Goal: Task Accomplishment & Management: Manage account settings

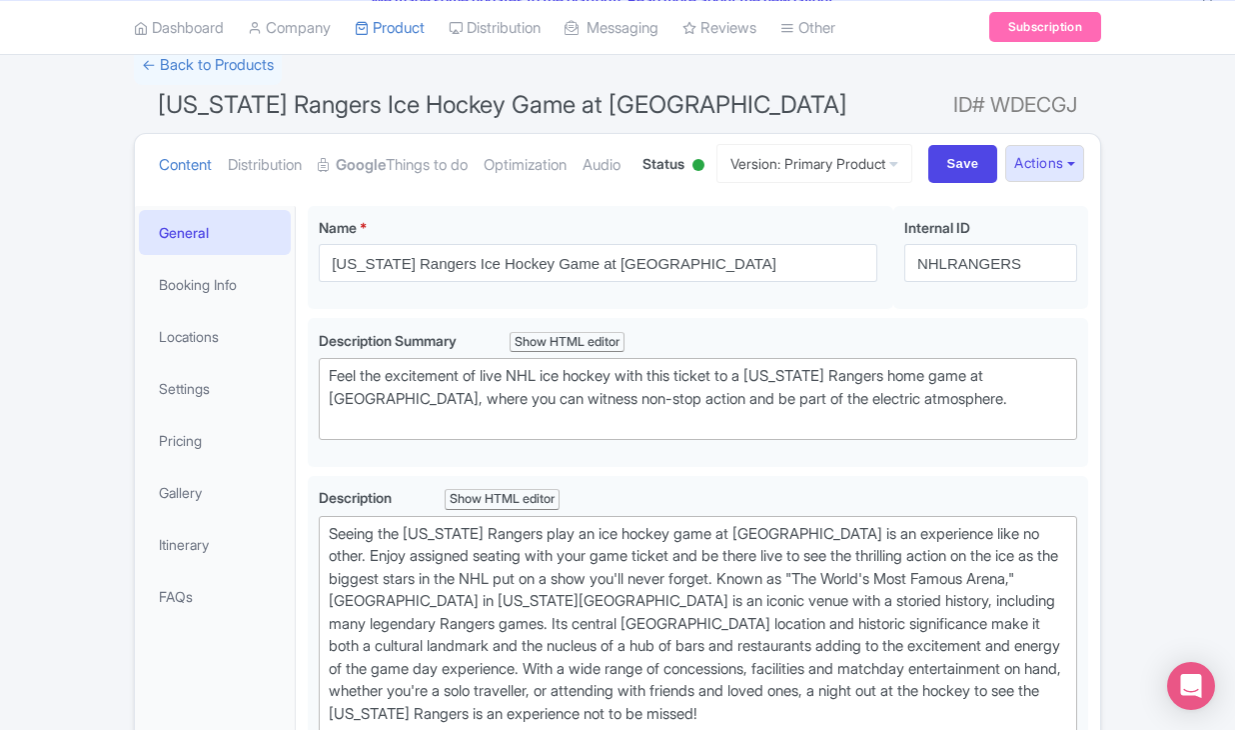
scroll to position [85, 0]
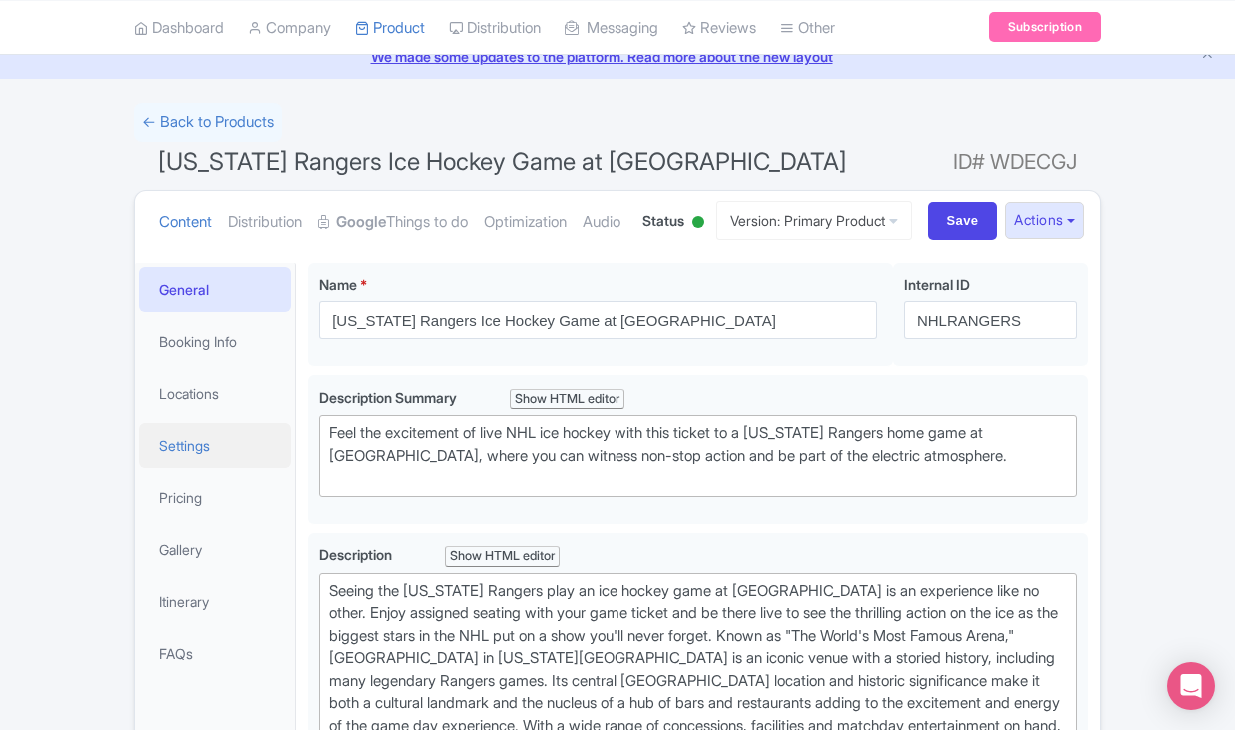
click at [241, 468] on link "Settings" at bounding box center [215, 445] width 152 height 45
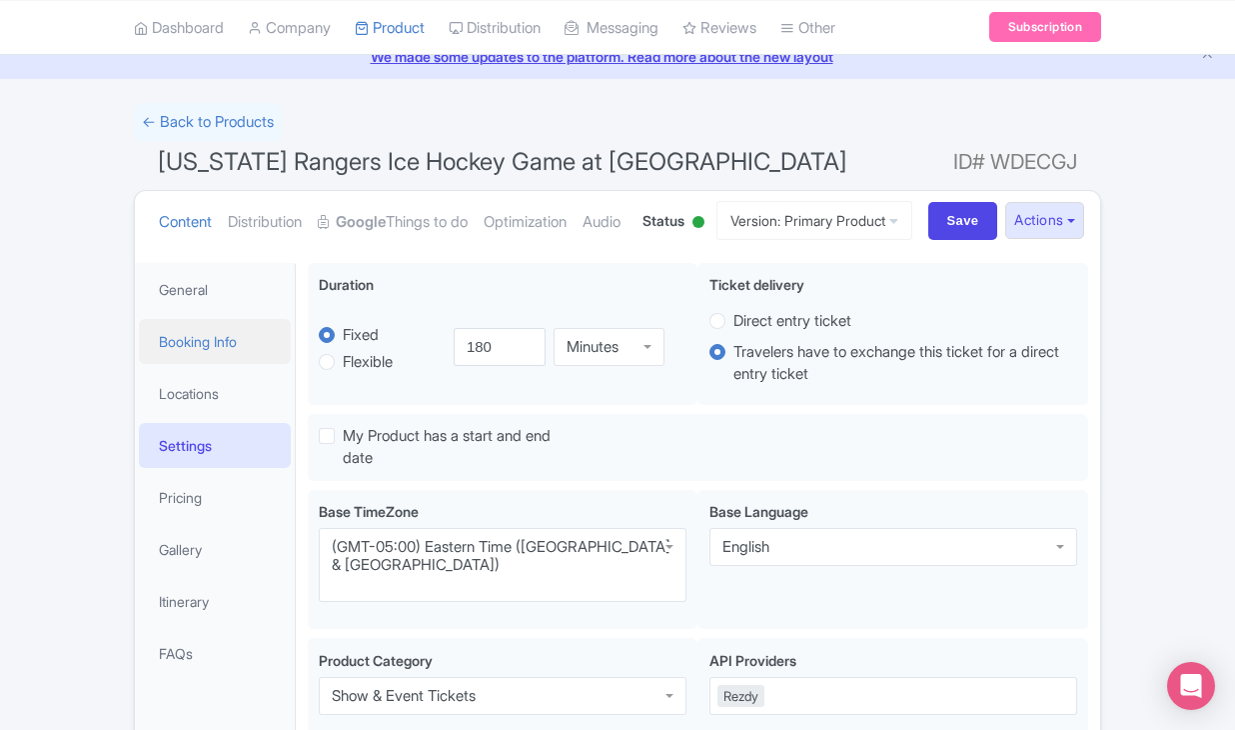
click at [232, 364] on link "Booking Info" at bounding box center [215, 341] width 152 height 45
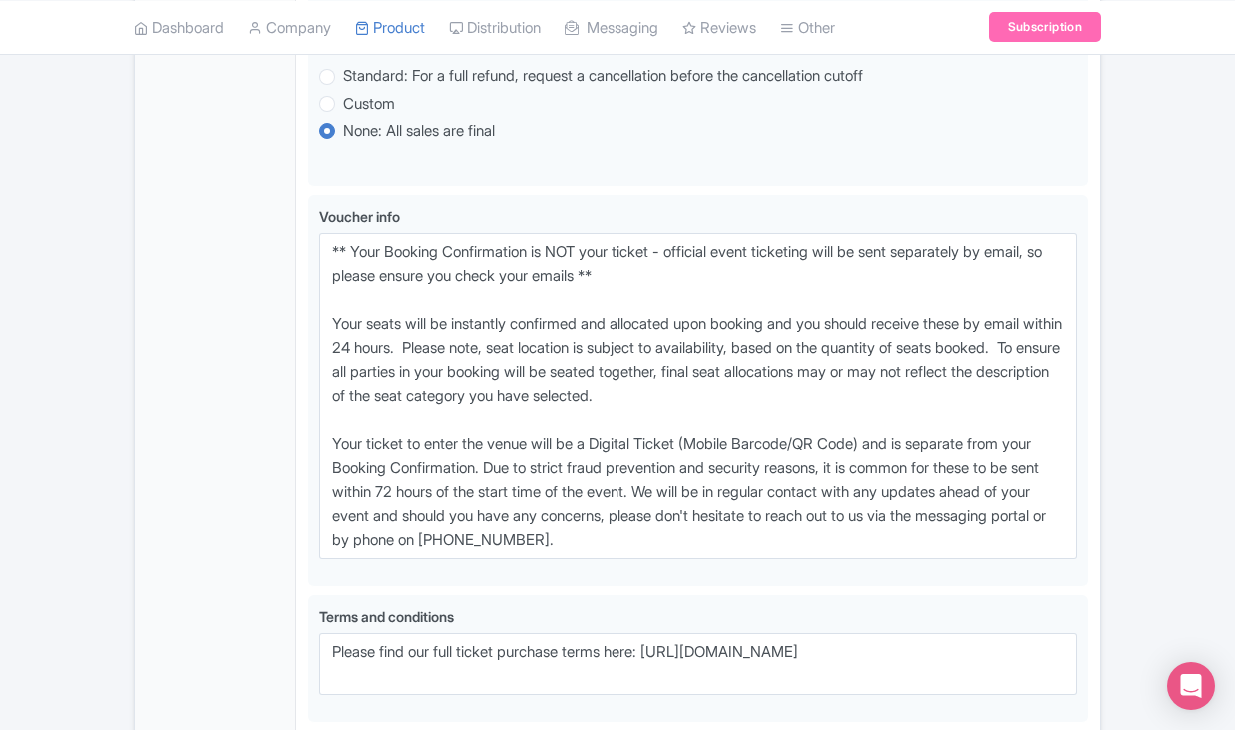
scroll to position [1509, 0]
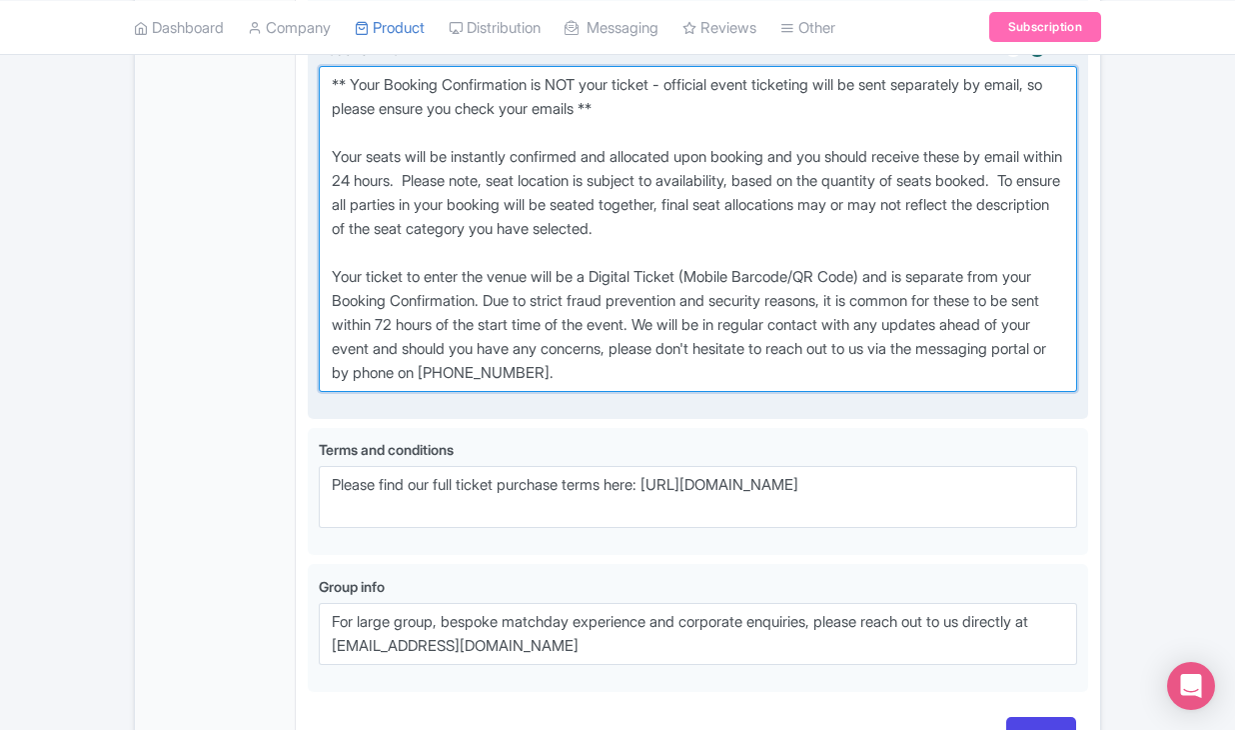
drag, startPoint x: 331, startPoint y: 170, endPoint x: 776, endPoint y: 461, distance: 531.5
click at [776, 392] on textarea "** Your Booking Confirmation is NOT your ticket - official event ticketing will…" at bounding box center [698, 229] width 759 height 326
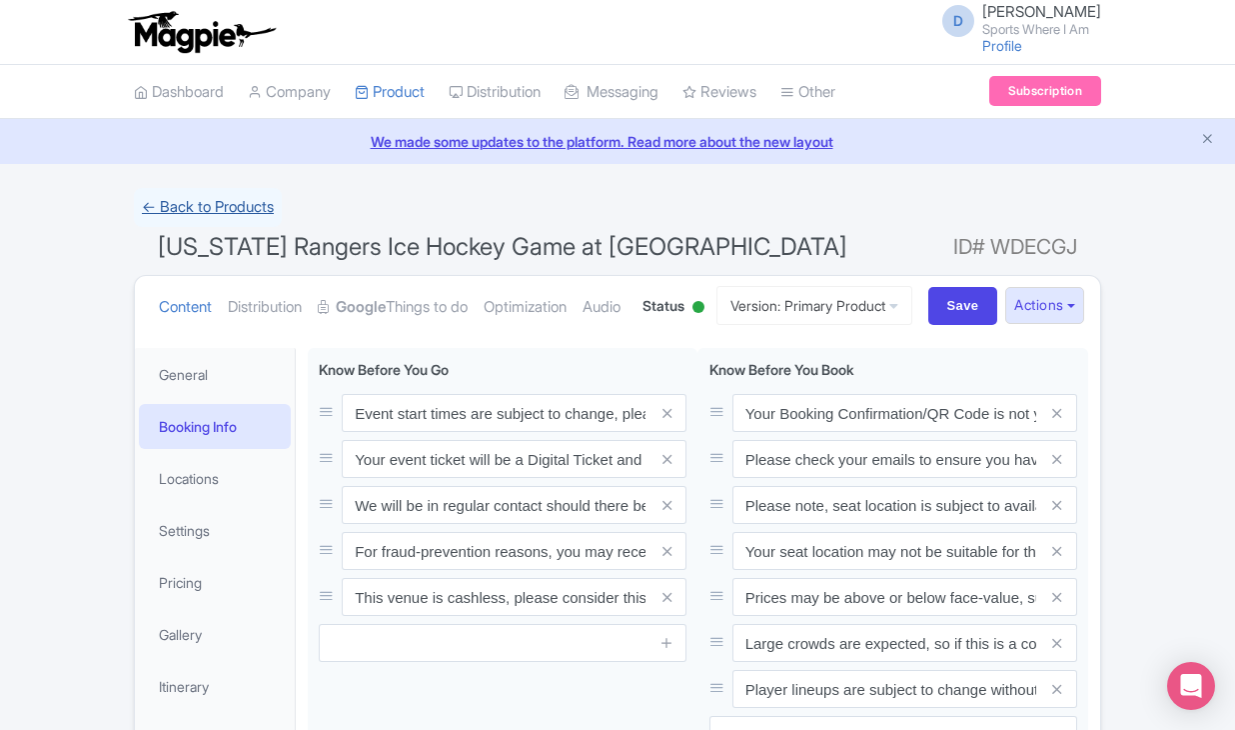
scroll to position [0, 0]
click at [228, 215] on link "← Back to Products" at bounding box center [208, 207] width 148 height 39
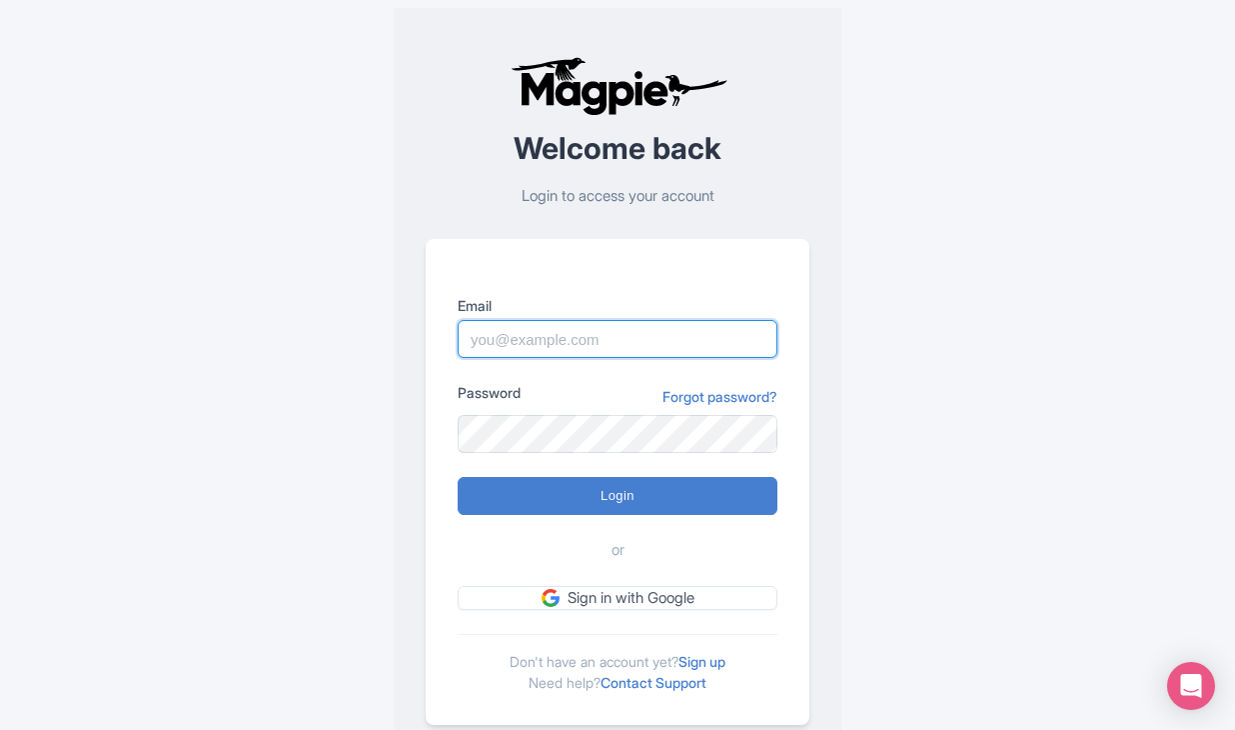
type input "dan.hughes@sportswhereiam.com"
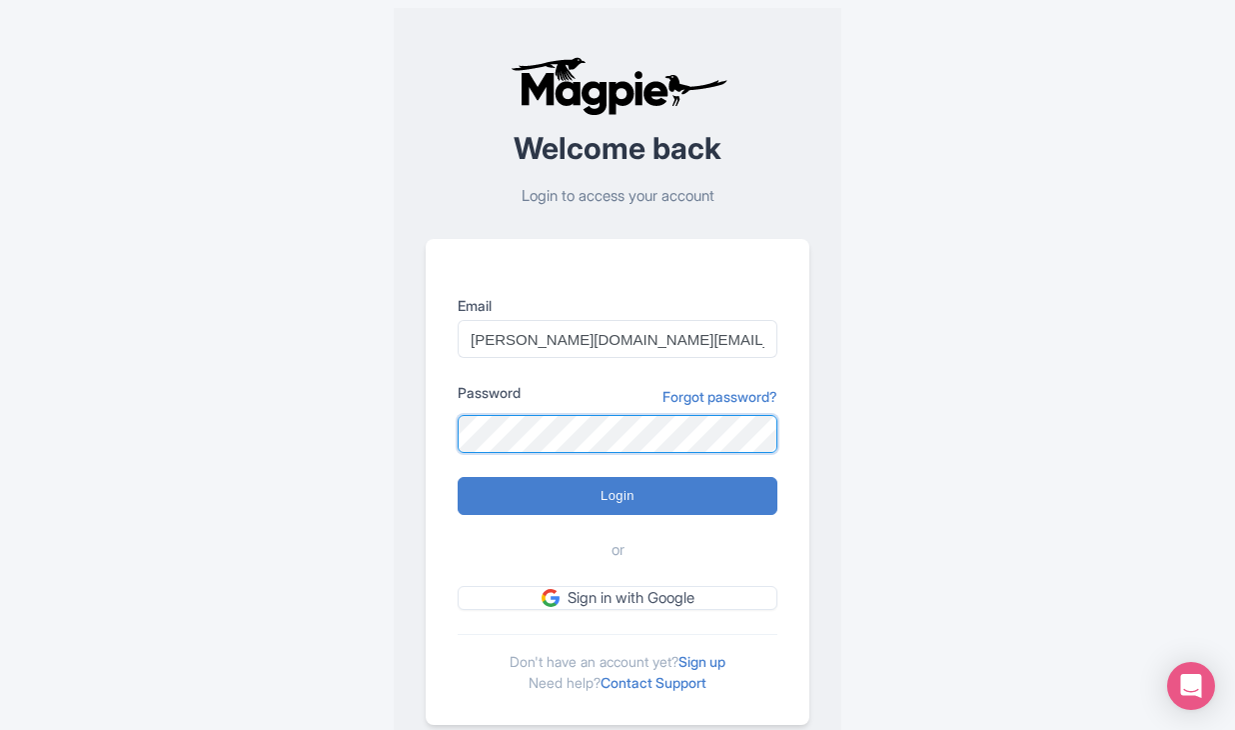
click at [618, 495] on input "Login" at bounding box center [618, 496] width 320 height 38
type input "Logging in..."
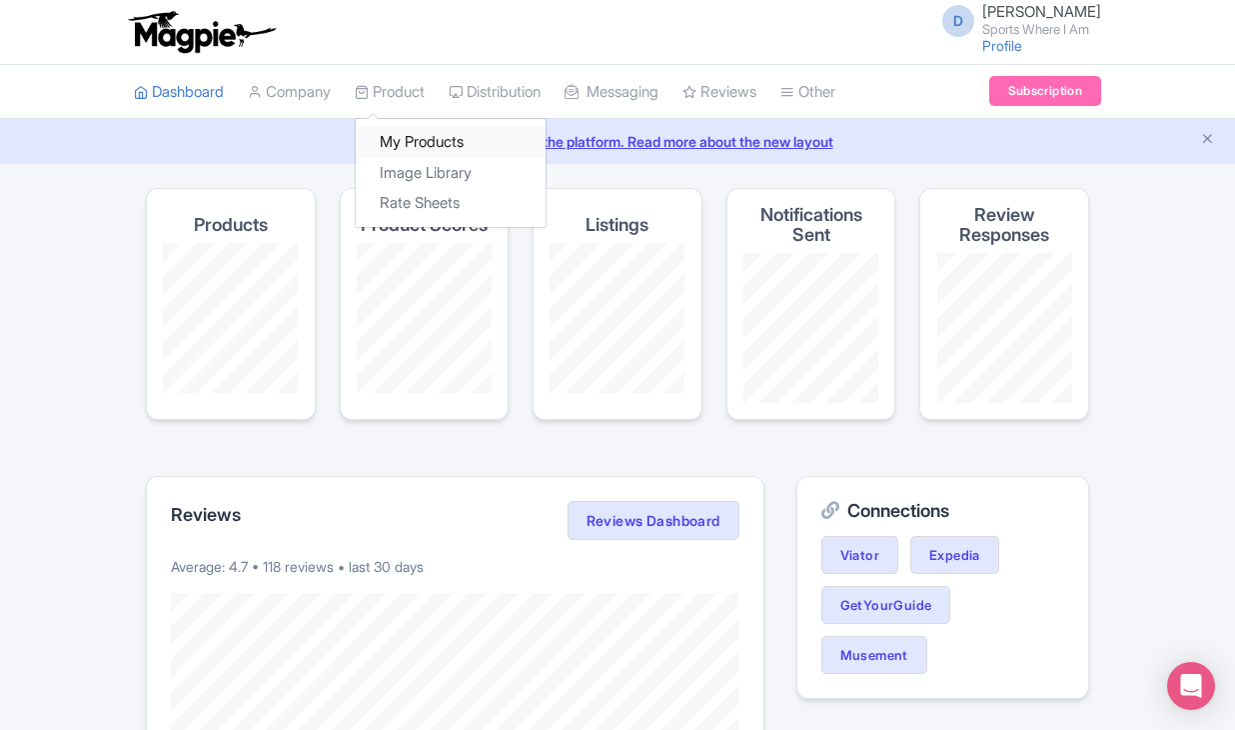
click at [385, 142] on link "My Products" at bounding box center [451, 142] width 190 height 31
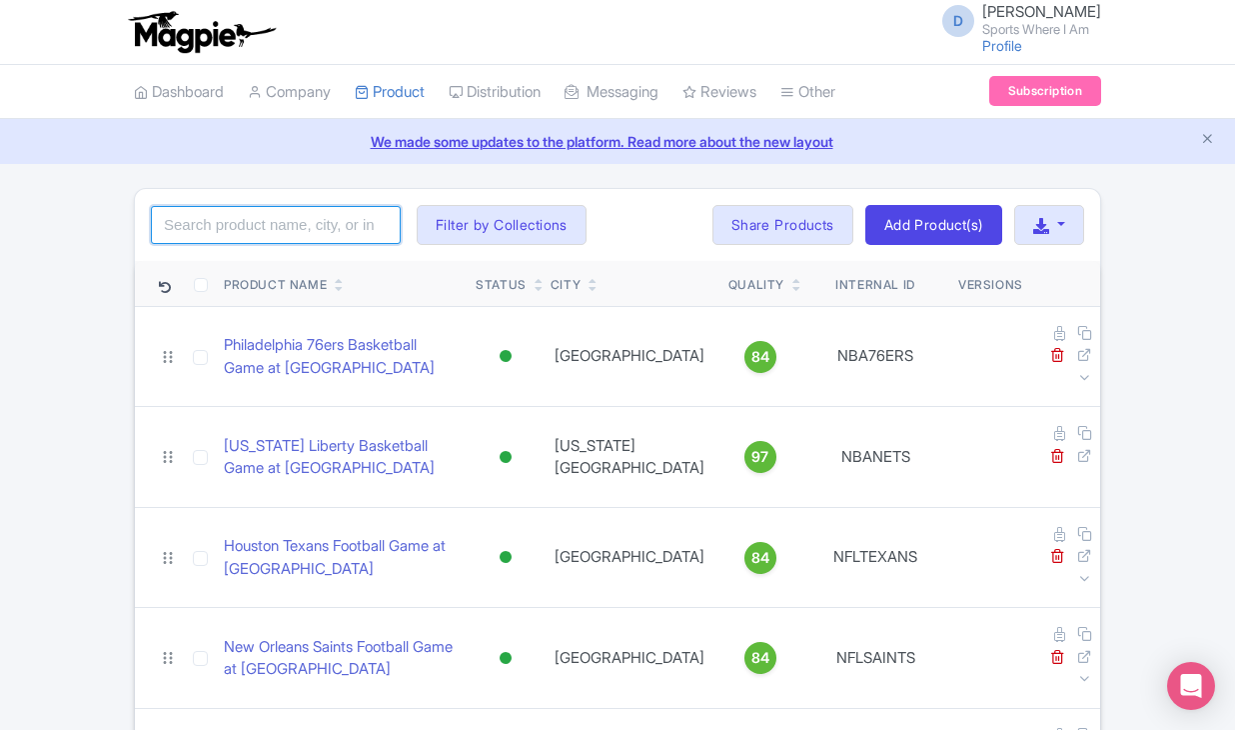
click at [314, 231] on input "search" at bounding box center [276, 225] width 250 height 38
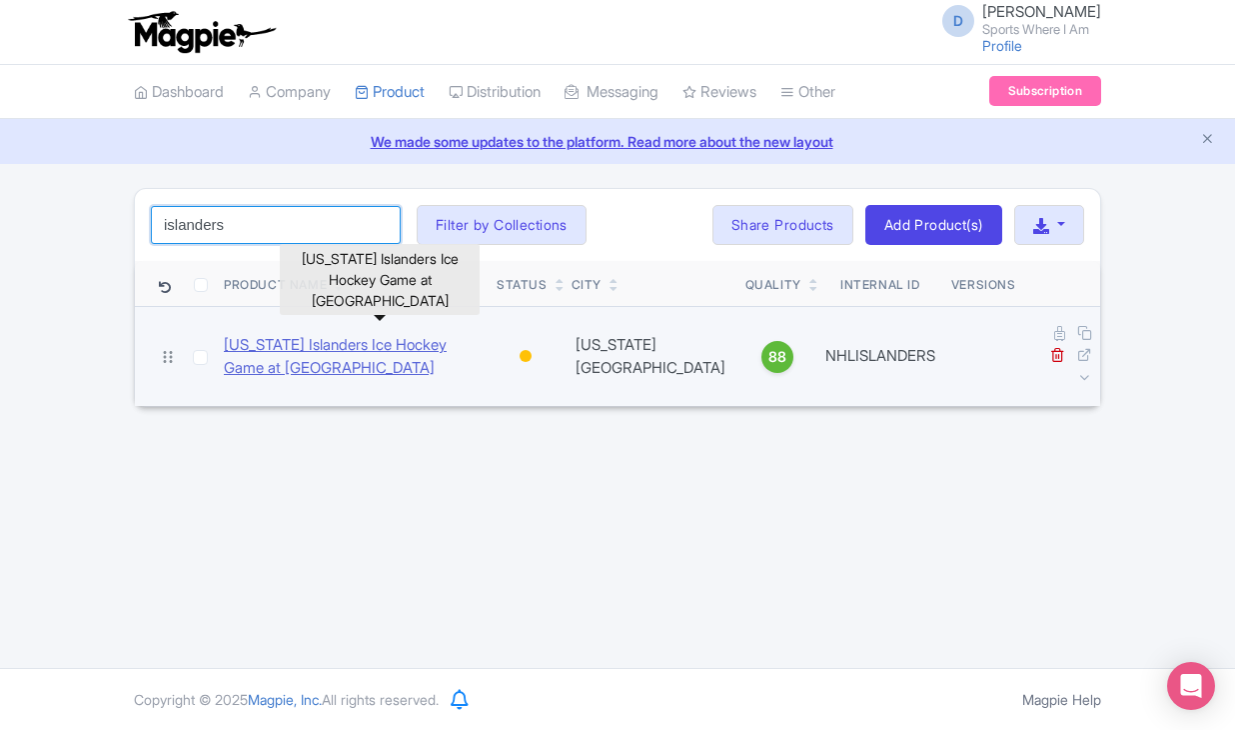
type input "islanders"
click at [390, 352] on link "New York Islanders Ice Hockey Game at UBS Arena" at bounding box center [352, 356] width 257 height 45
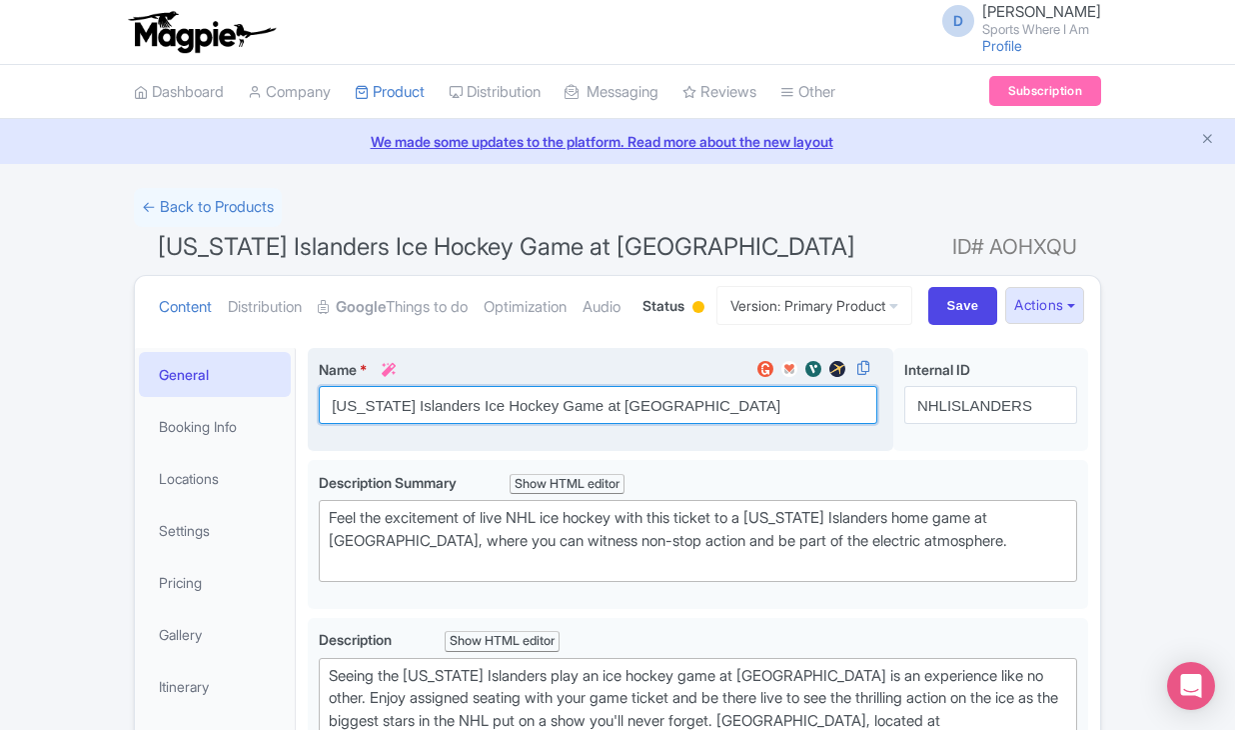
click at [419, 424] on input "New York Islanders Ice Hockey Game at UBS Arena" at bounding box center [598, 405] width 559 height 38
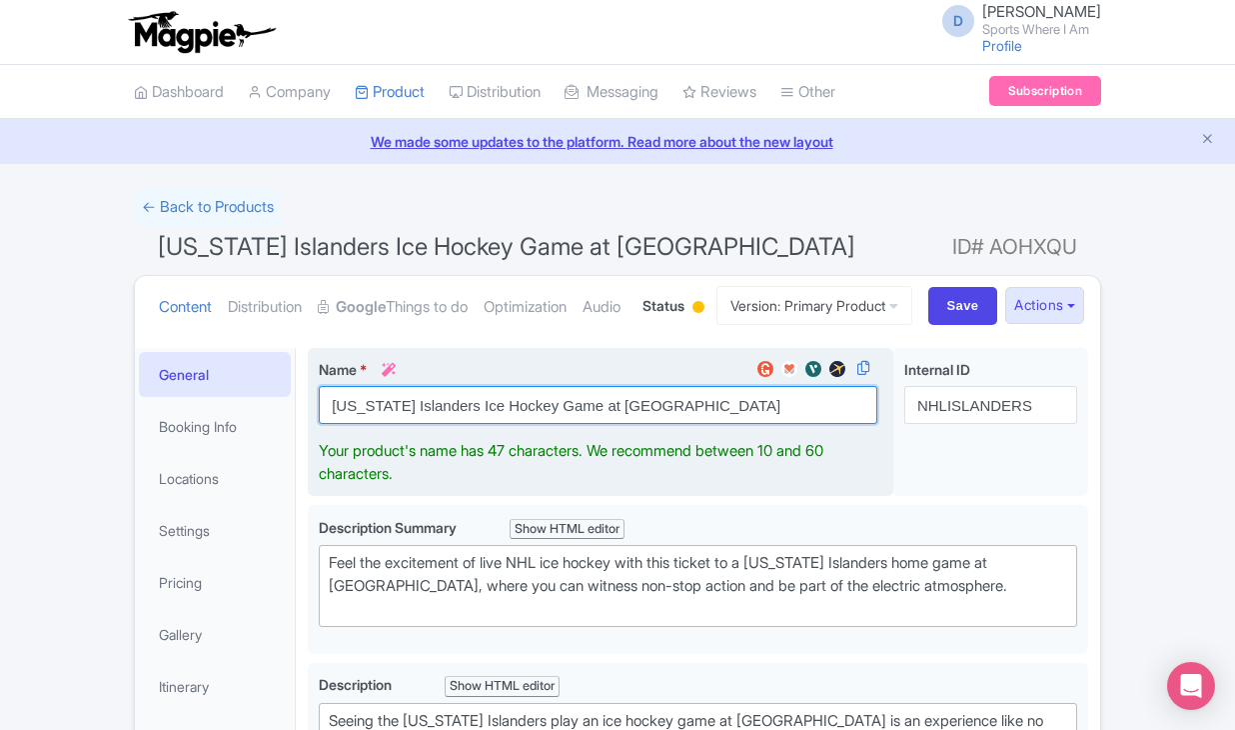
click at [419, 424] on input "New York Islanders Ice Hockey Game at UBS Arena" at bounding box center [598, 405] width 559 height 38
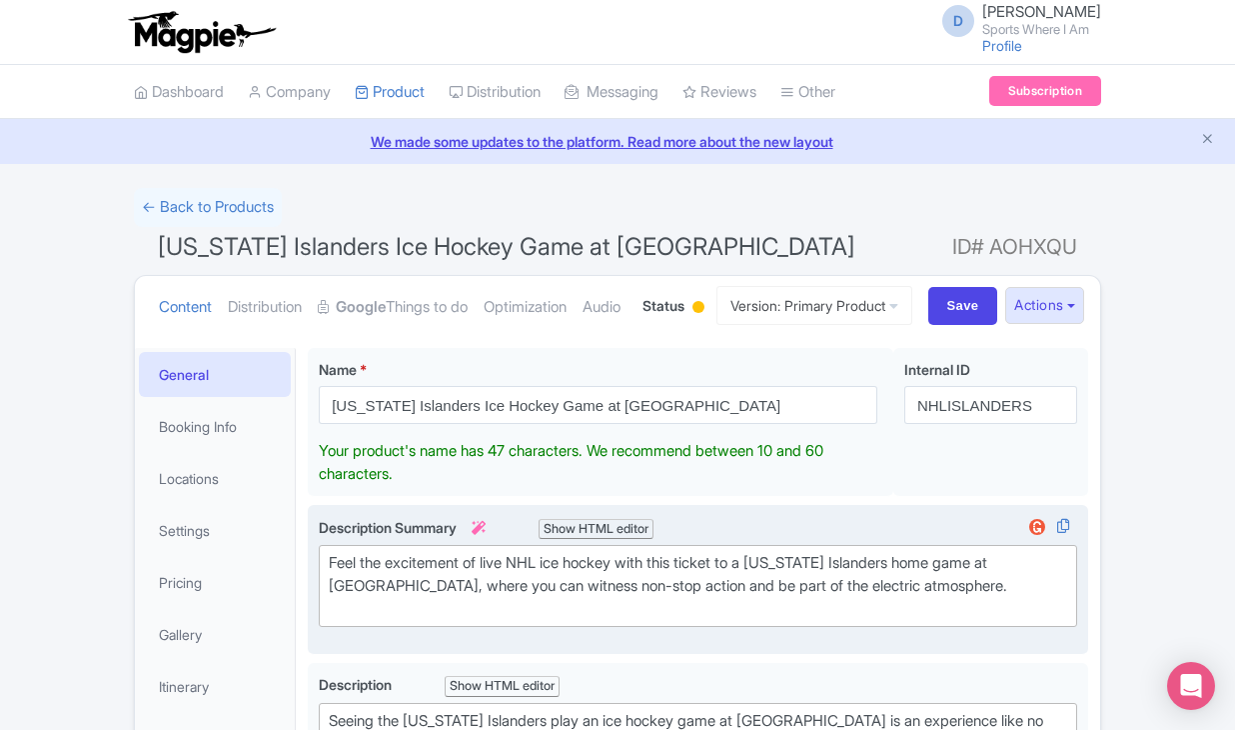
click at [432, 620] on div "Feel the excitement of live NHL ice hockey with this ticket to a New York Islan…" at bounding box center [698, 586] width 739 height 68
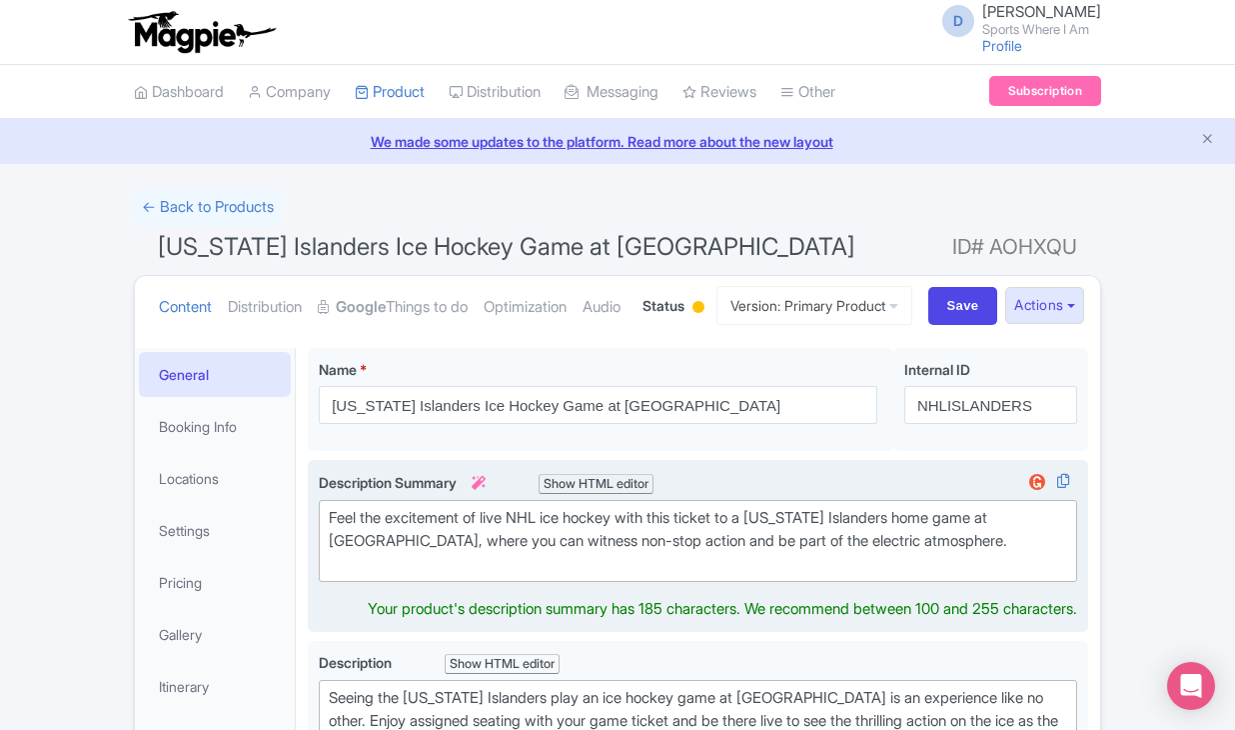
click at [432, 575] on div "Feel the excitement of live NHL ice hockey with this ticket to a New York Islan…" at bounding box center [698, 541] width 739 height 68
click at [443, 575] on div "Feel the excitement of live NHL ice hockey with this ticket to a New York Islan…" at bounding box center [698, 541] width 739 height 68
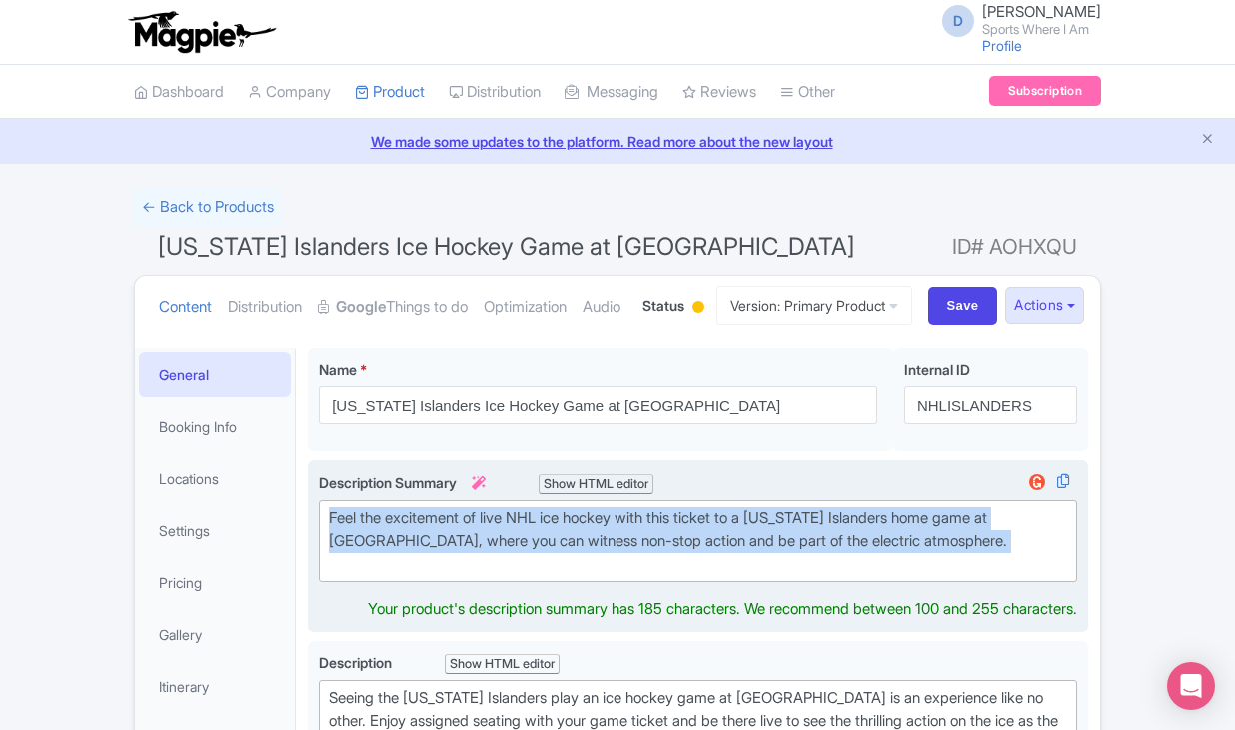
click at [443, 575] on div "Feel the excitement of live NHL ice hockey with this ticket to a New York Islan…" at bounding box center [698, 541] width 739 height 68
type trix-editor "<div>Feel the excitement of live NHL ice hockey with this ticket to a New York …"
copy div "Feel the excitement of live NHL ice hockey with this ticket to a New York Islan…"
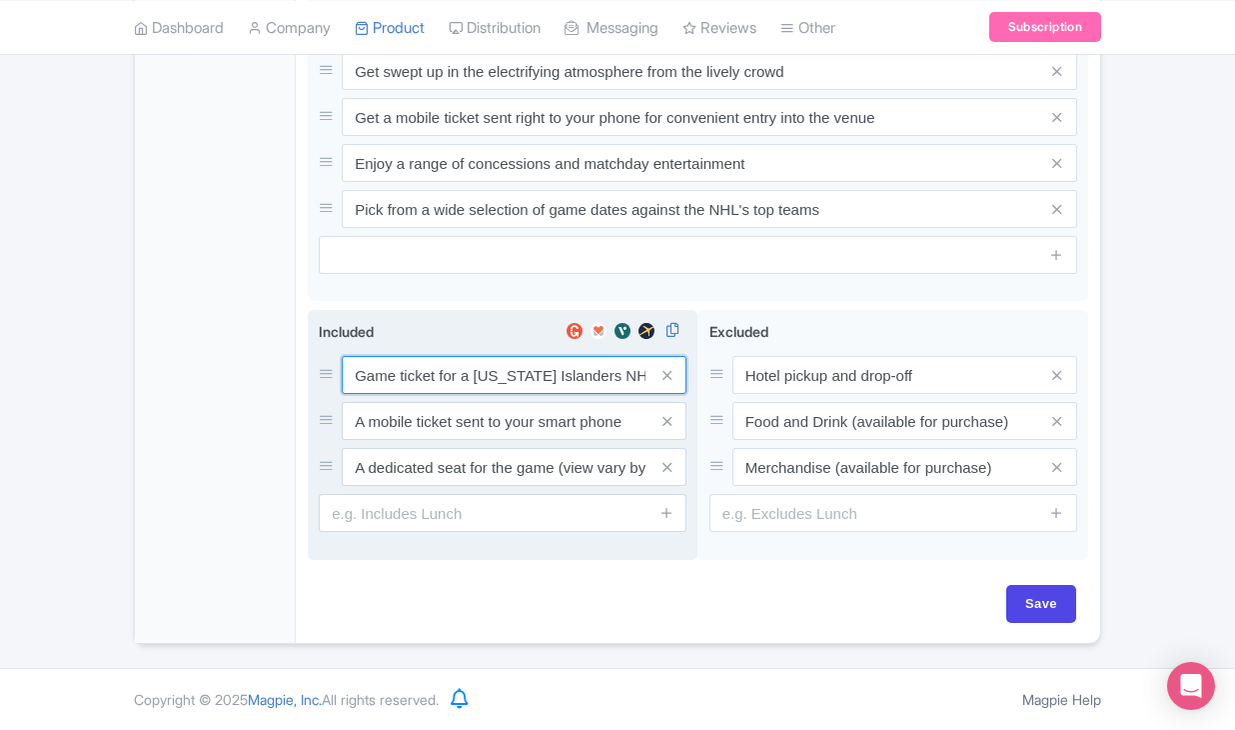
scroll to position [1050, 0]
click at [432, 378] on input "Game ticket for a New York Islanders NHL game" at bounding box center [514, 376] width 345 height 38
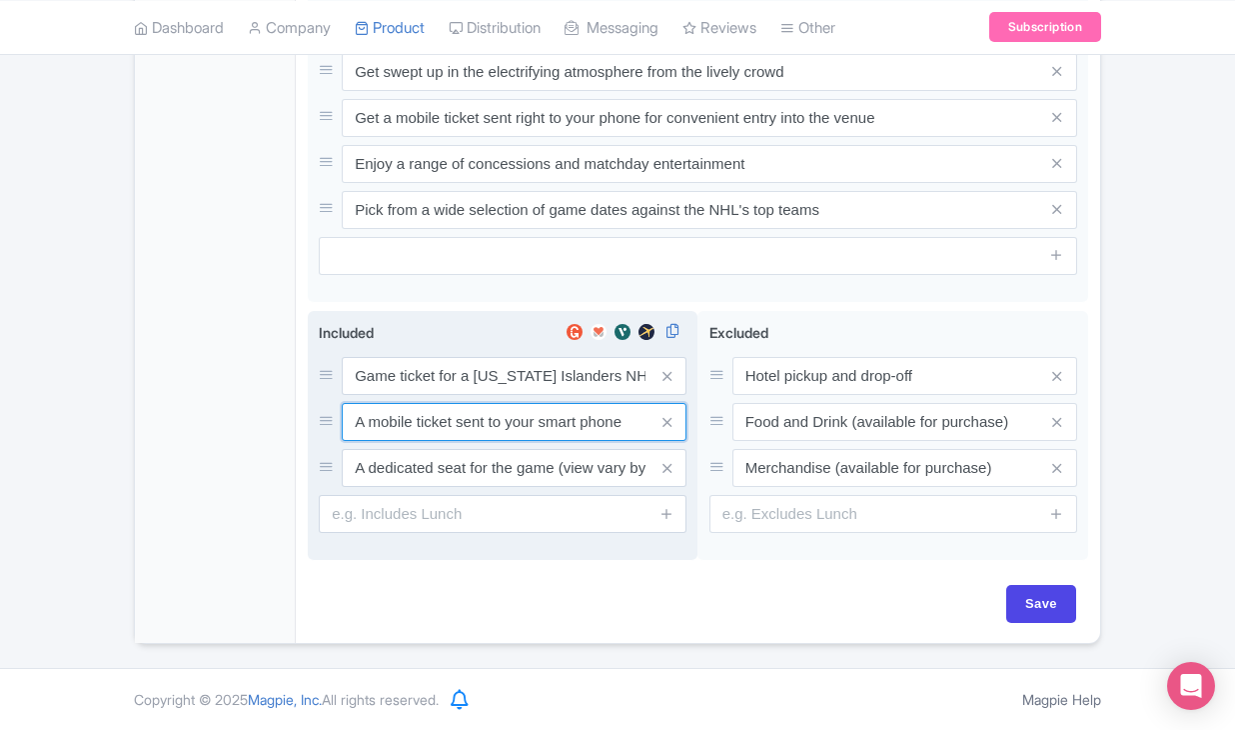
click at [461, 418] on input "A mobile ticket sent to your smart phone" at bounding box center [514, 422] width 345 height 38
click at [482, 470] on input "A dedicated seat for the game (view vary by seat category)" at bounding box center [514, 468] width 345 height 38
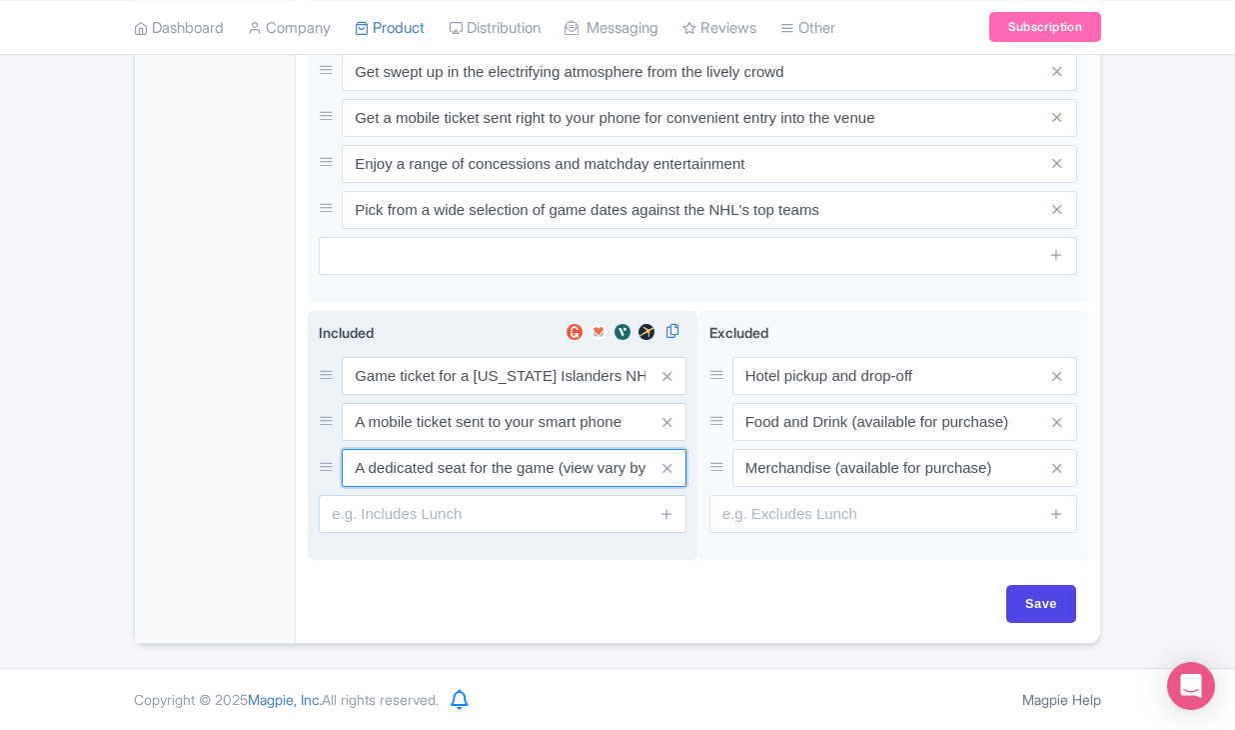
click at [482, 470] on input "A dedicated seat for the game (view vary by seat category)" at bounding box center [514, 468] width 345 height 38
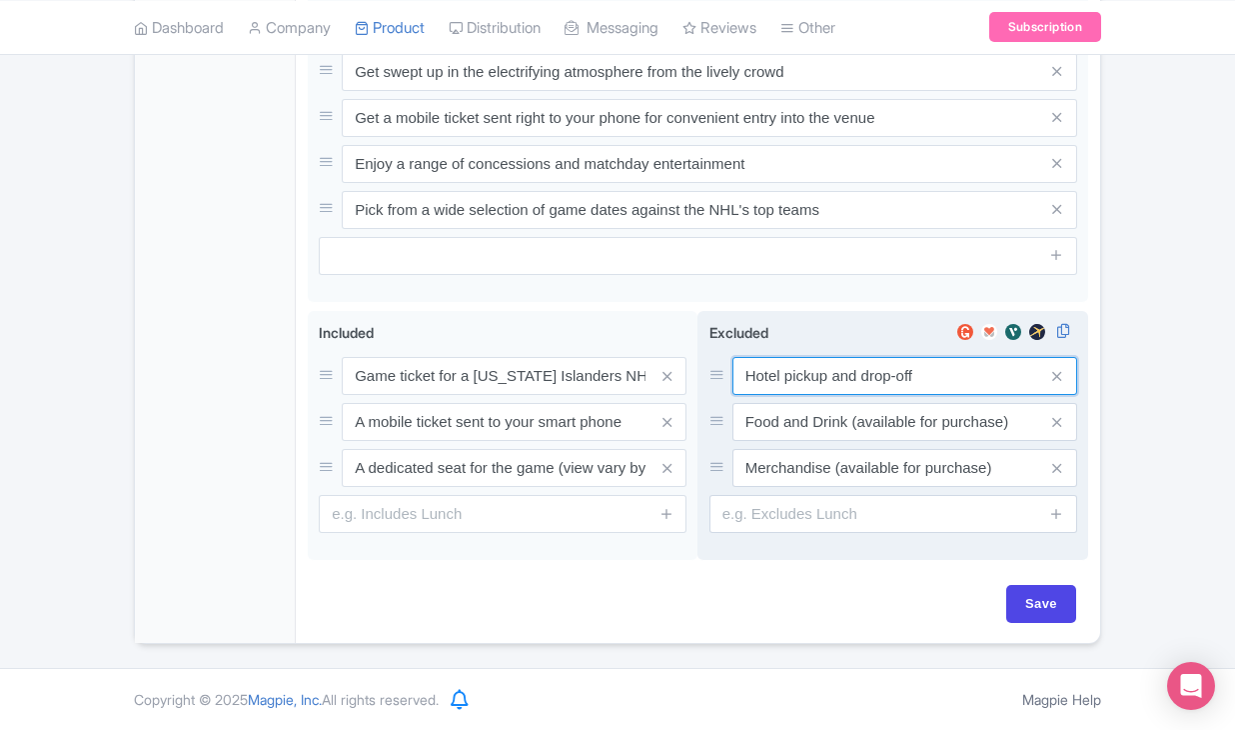
click at [777, 376] on input "Hotel pickup and drop-off" at bounding box center [905, 376] width 345 height 38
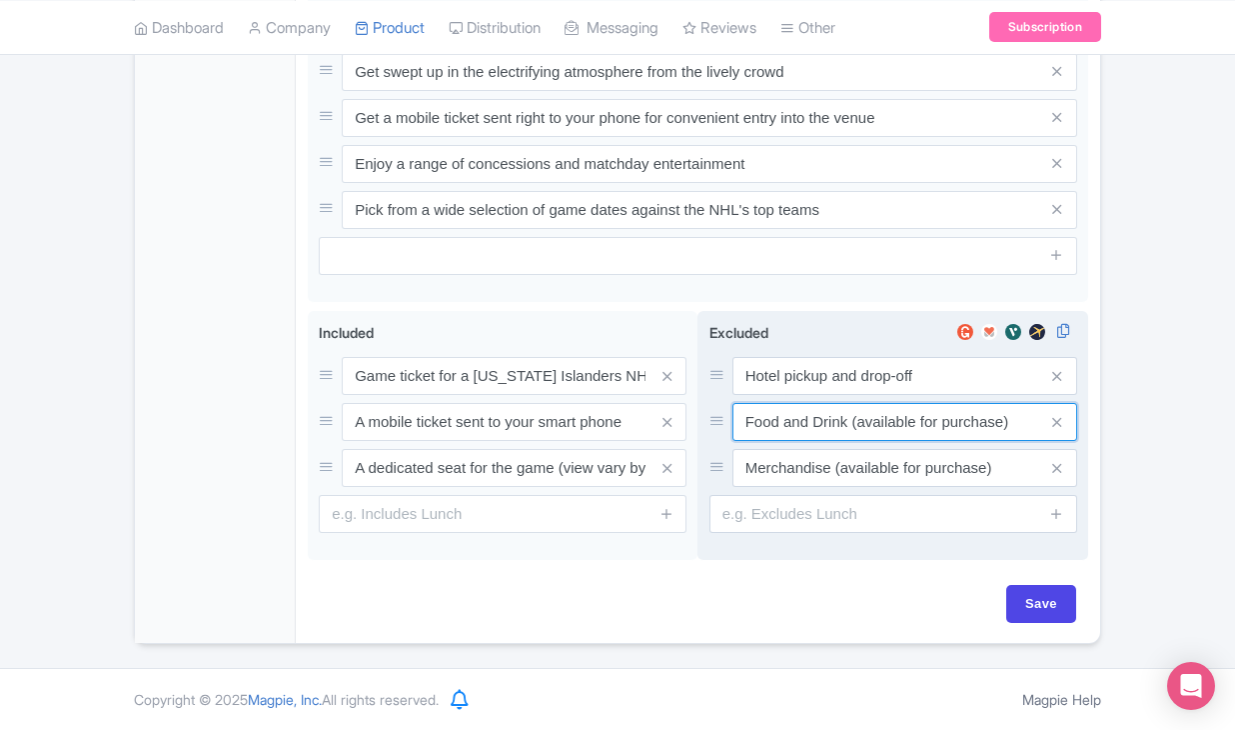
click at [805, 420] on input "Food and Drink (available for purchase)" at bounding box center [905, 422] width 345 height 38
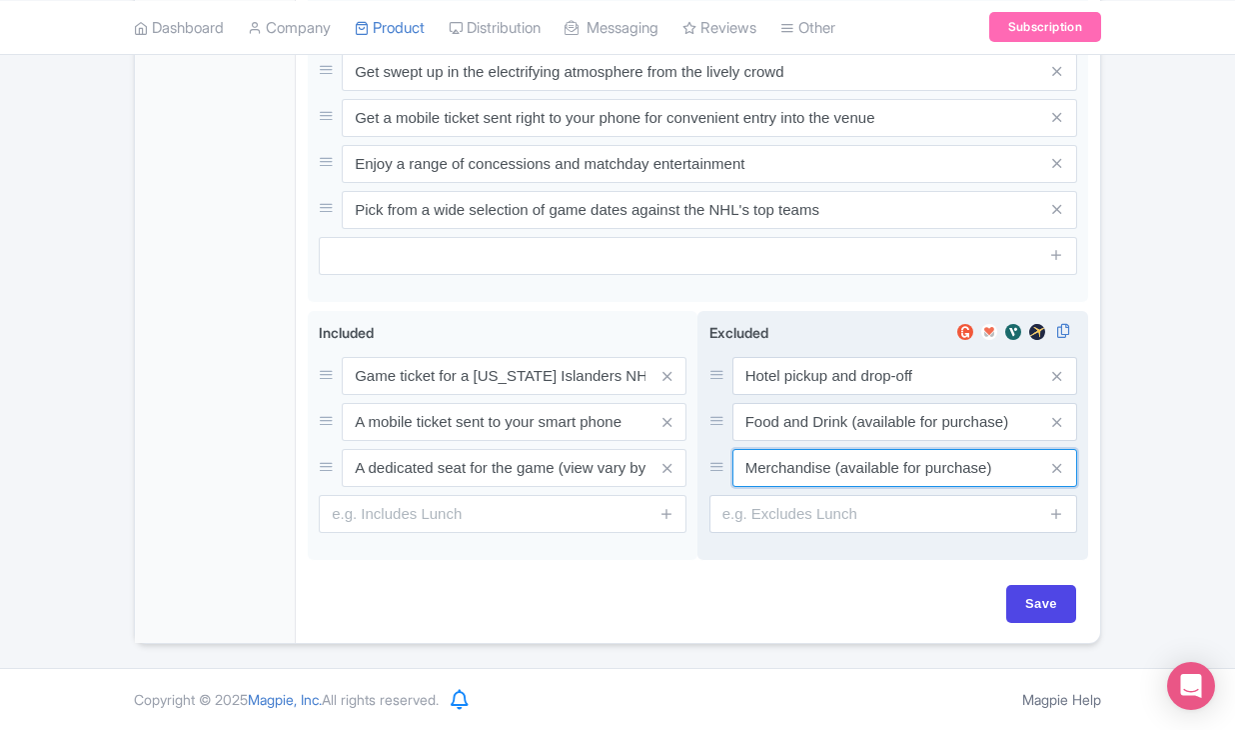
click at [799, 470] on input "Merchandise (available for purchase)" at bounding box center [905, 468] width 345 height 38
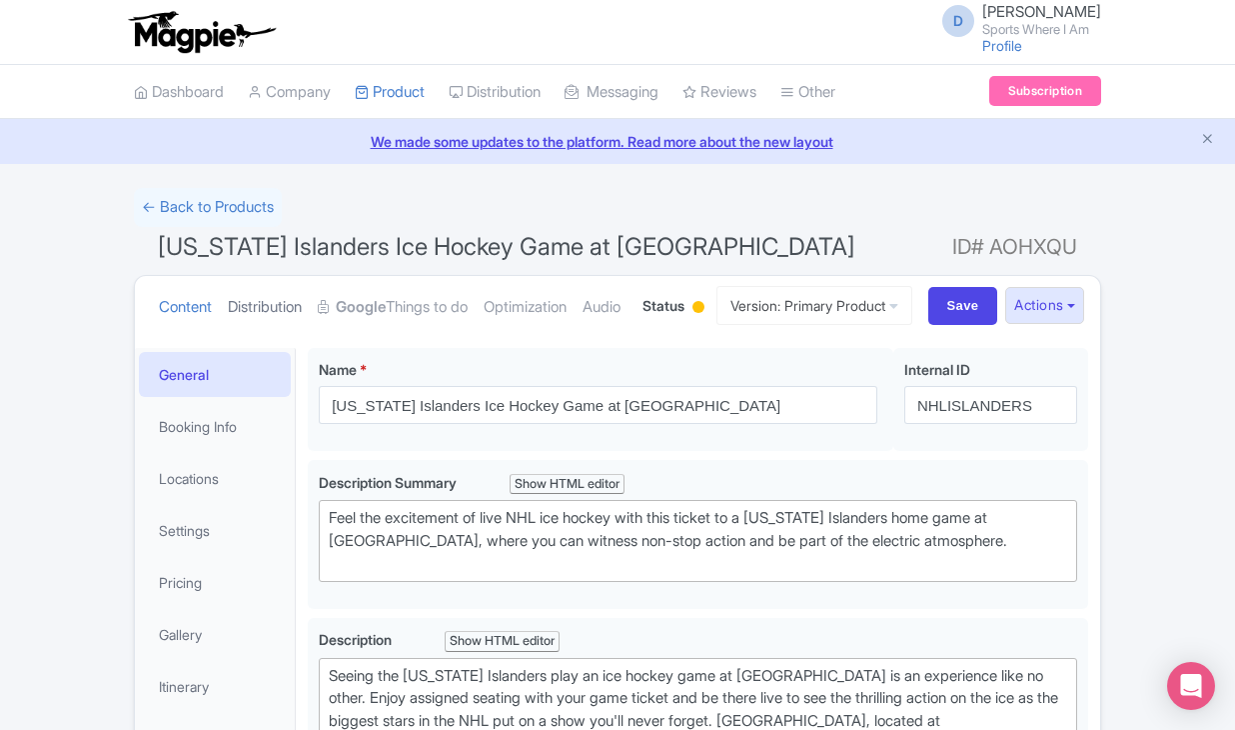
scroll to position [0, 0]
click at [251, 210] on link "← Back to Products" at bounding box center [208, 207] width 148 height 39
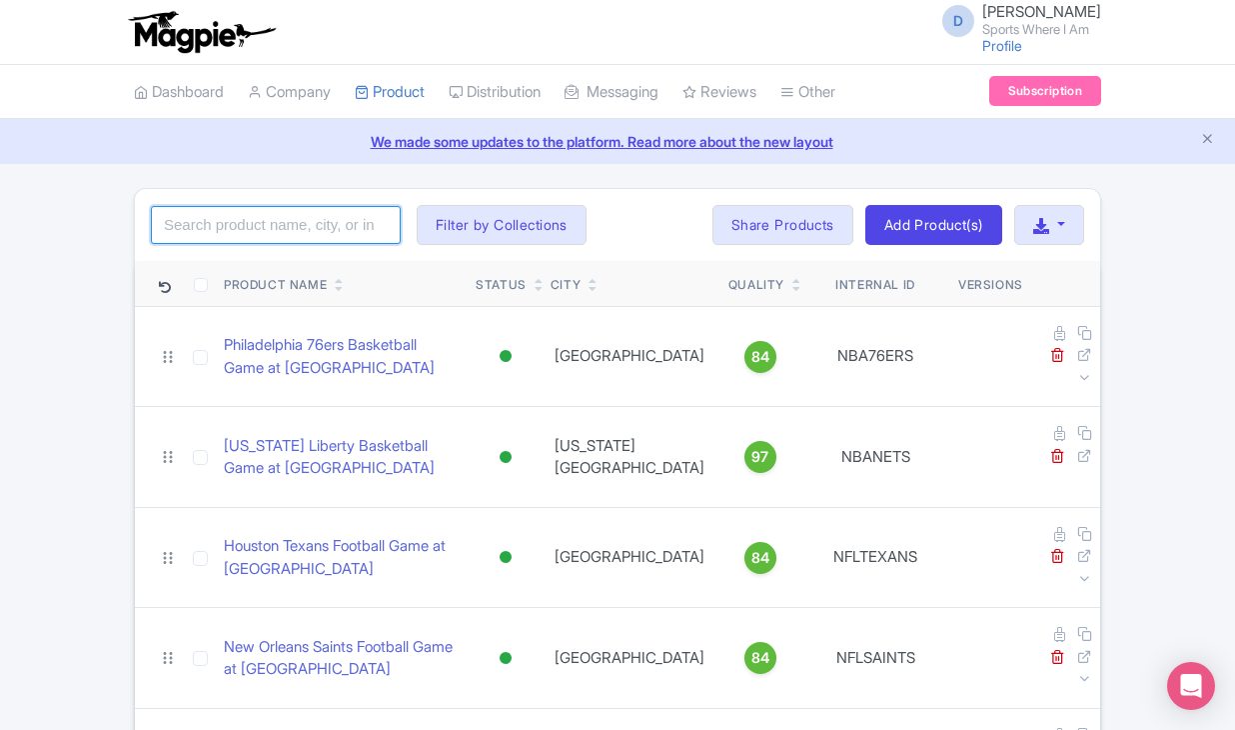
click at [268, 217] on input "search" at bounding box center [276, 225] width 250 height 38
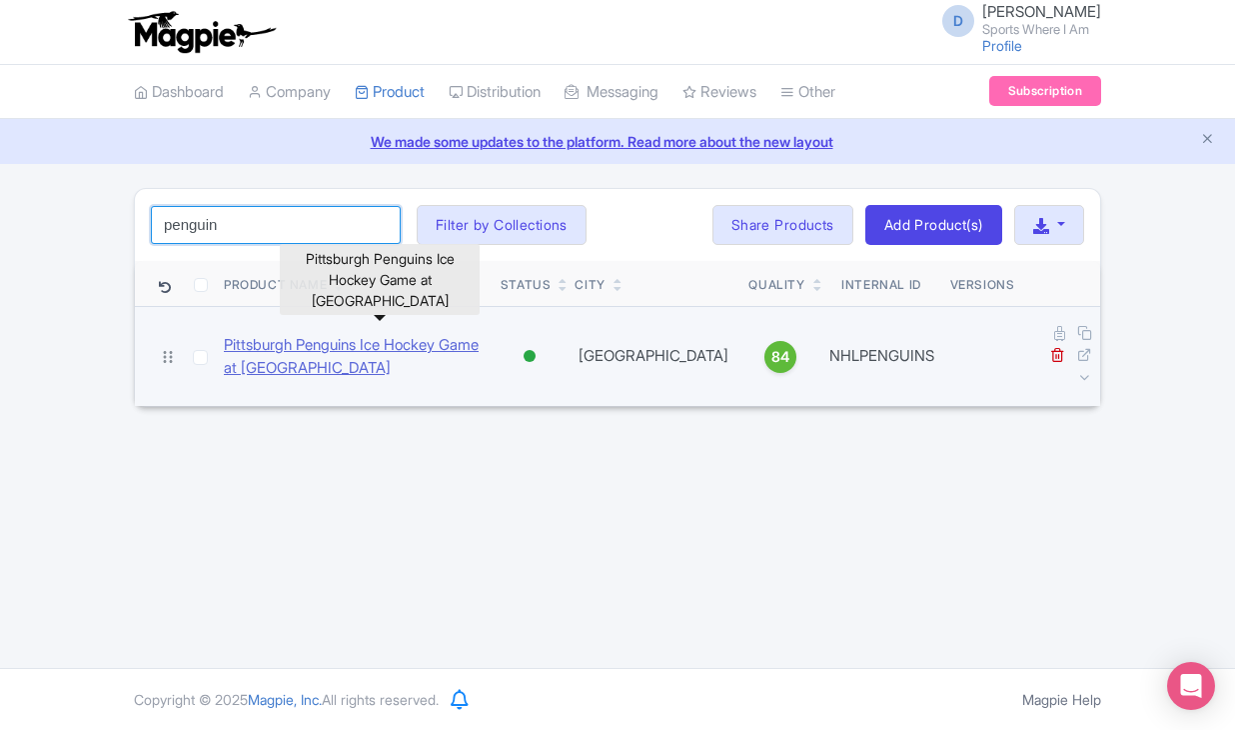
type input "penguin"
click at [275, 357] on link "Pittsburgh Penguins Ice Hockey Game at [GEOGRAPHIC_DATA]" at bounding box center [354, 356] width 261 height 45
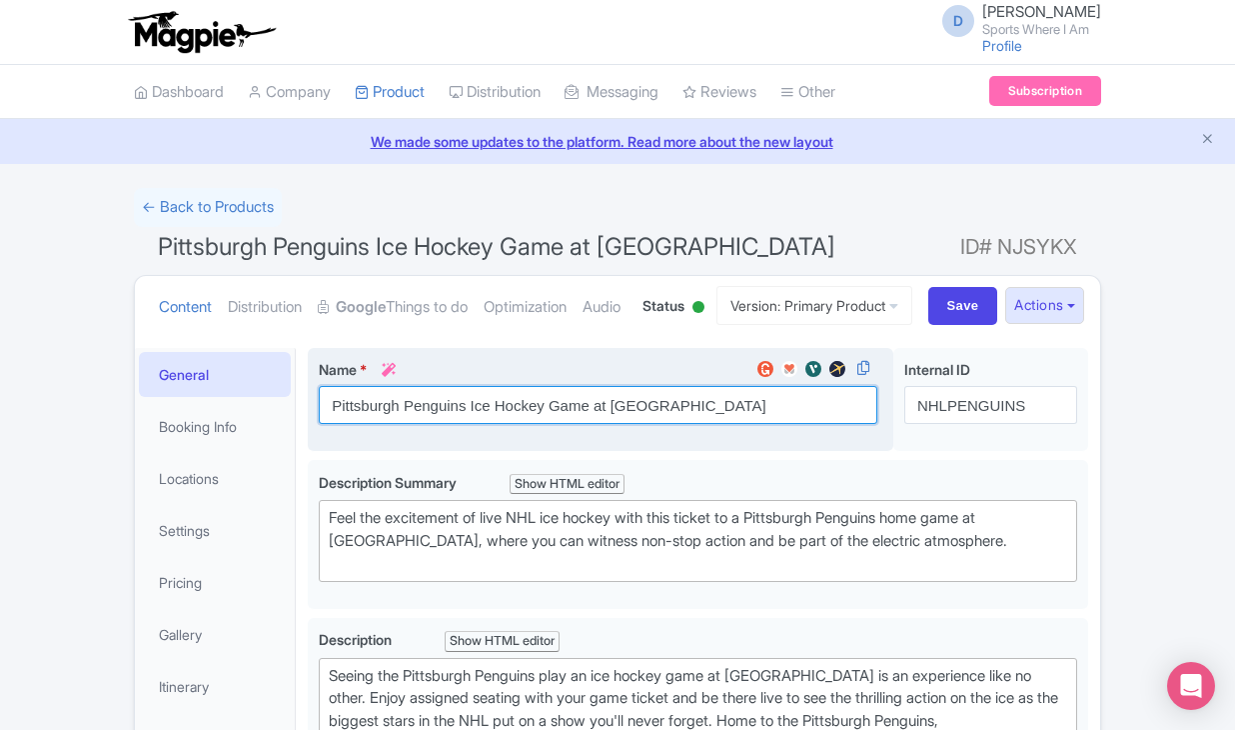
click at [423, 424] on input "Pittsburgh Penguins Ice Hockey Game at [GEOGRAPHIC_DATA]" at bounding box center [598, 405] width 559 height 38
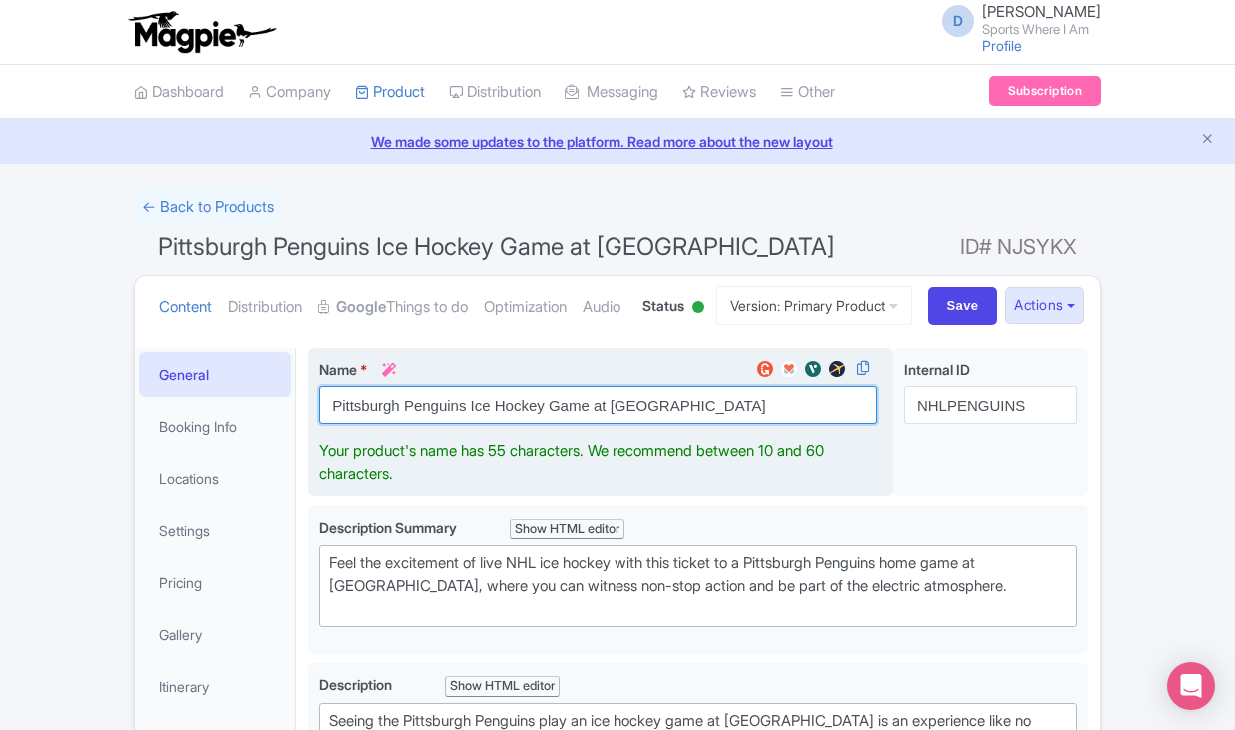
click at [423, 424] on input "Pittsburgh Penguins Ice Hockey Game at [GEOGRAPHIC_DATA]" at bounding box center [598, 405] width 559 height 38
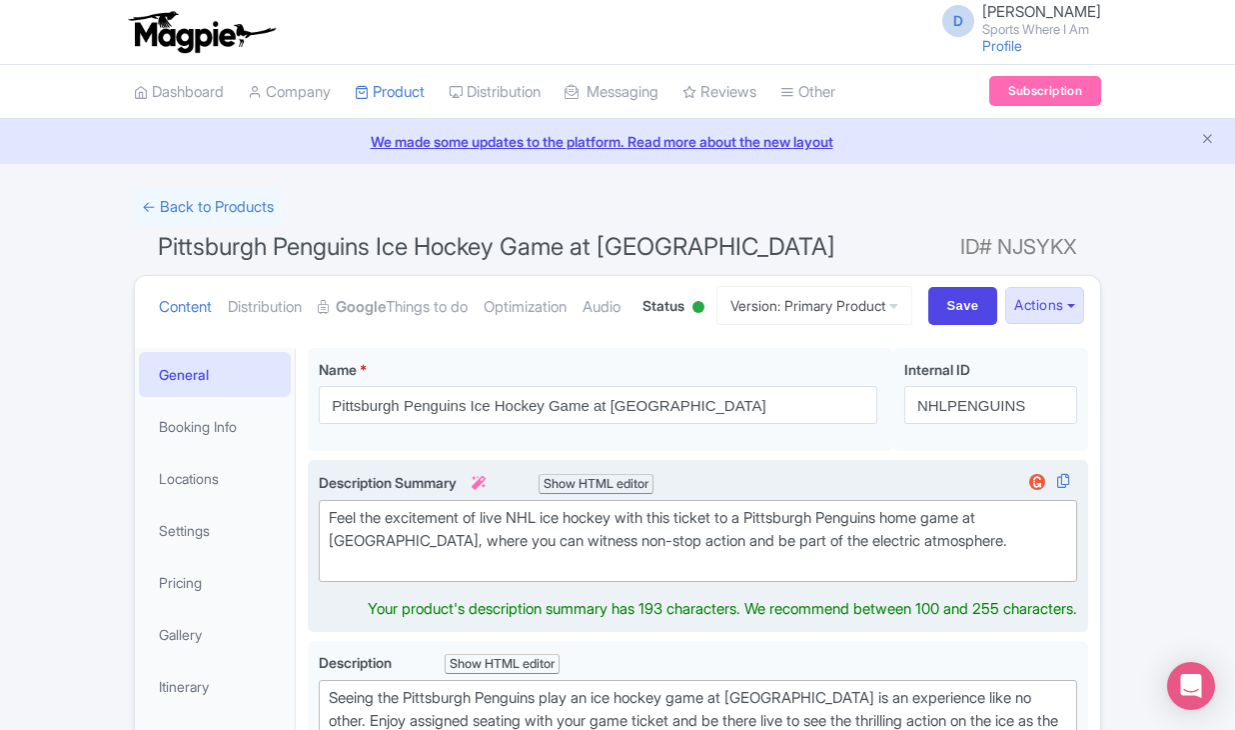
drag, startPoint x: 332, startPoint y: 635, endPoint x: 563, endPoint y: 634, distance: 230.9
click at [563, 575] on div "Feel the excitement of live NHL ice hockey with this ticket to a Pittsburgh Pen…" at bounding box center [698, 541] width 739 height 68
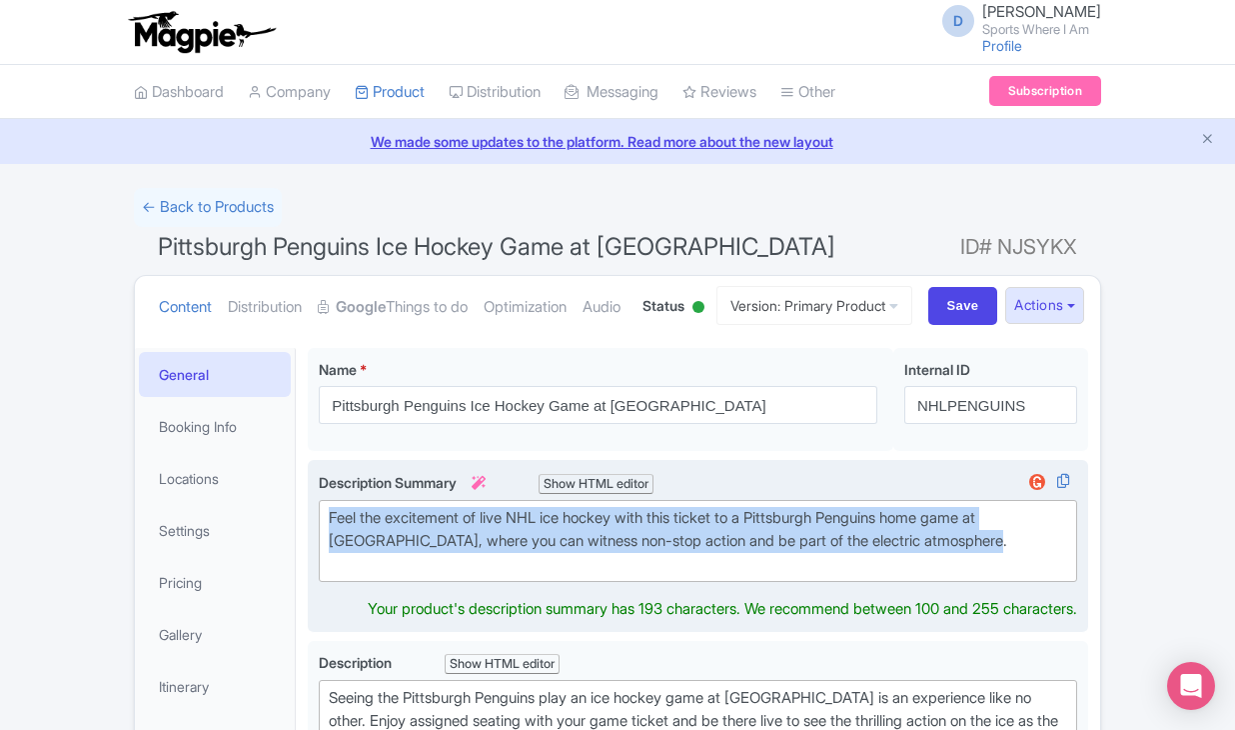
drag, startPoint x: 995, startPoint y: 616, endPoint x: 471, endPoint y: 579, distance: 525.1
click at [471, 579] on trix-editor "Feel the excitement of live NHL ice hockey with this ticket to a Pittsburgh Pen…" at bounding box center [698, 541] width 759 height 82
type trix-editor "<div>Feel the excitement of live NHL ice hockey with this ticket to a Pittsburg…"
copy div "Feel the excitement of live NHL ice hockey with this ticket to a Pittsburgh Pen…"
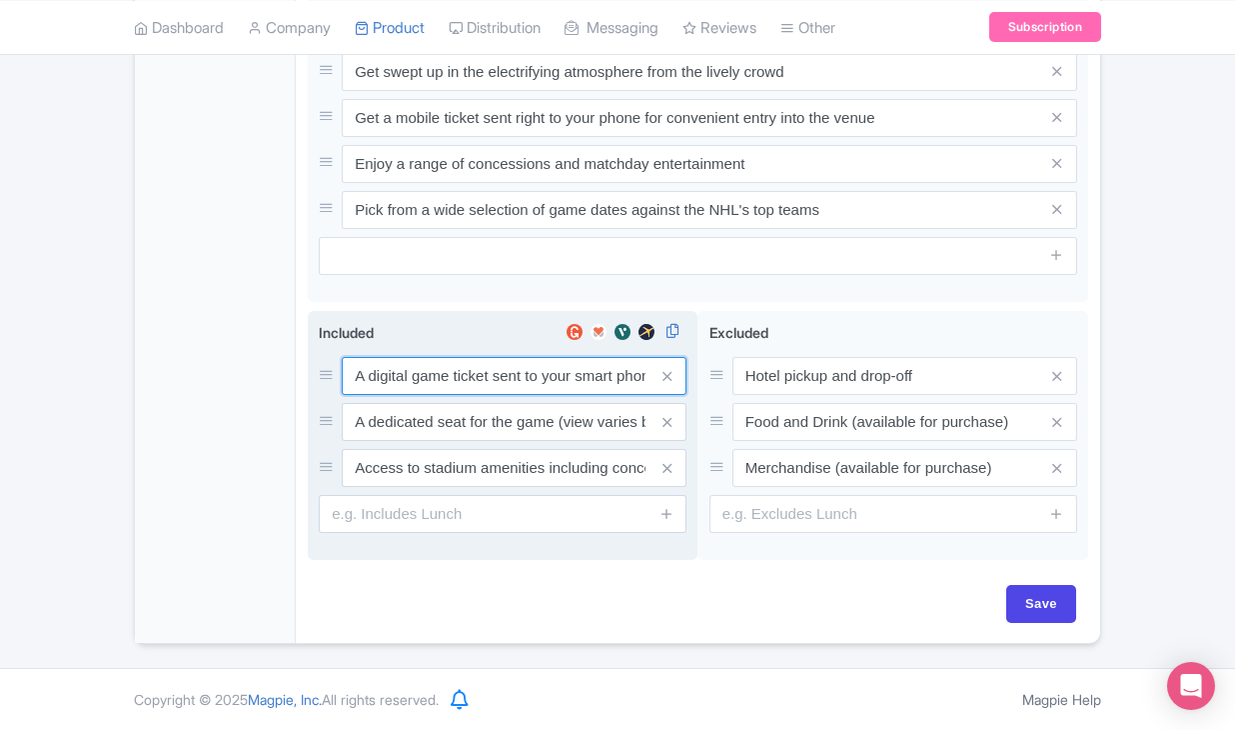
click at [469, 378] on input "A digital game ticket sent to your smart phone" at bounding box center [514, 376] width 345 height 38
click at [469, 378] on input "A digital game ticket sent to your smart phone" at bounding box center [514, 375] width 345 height 38
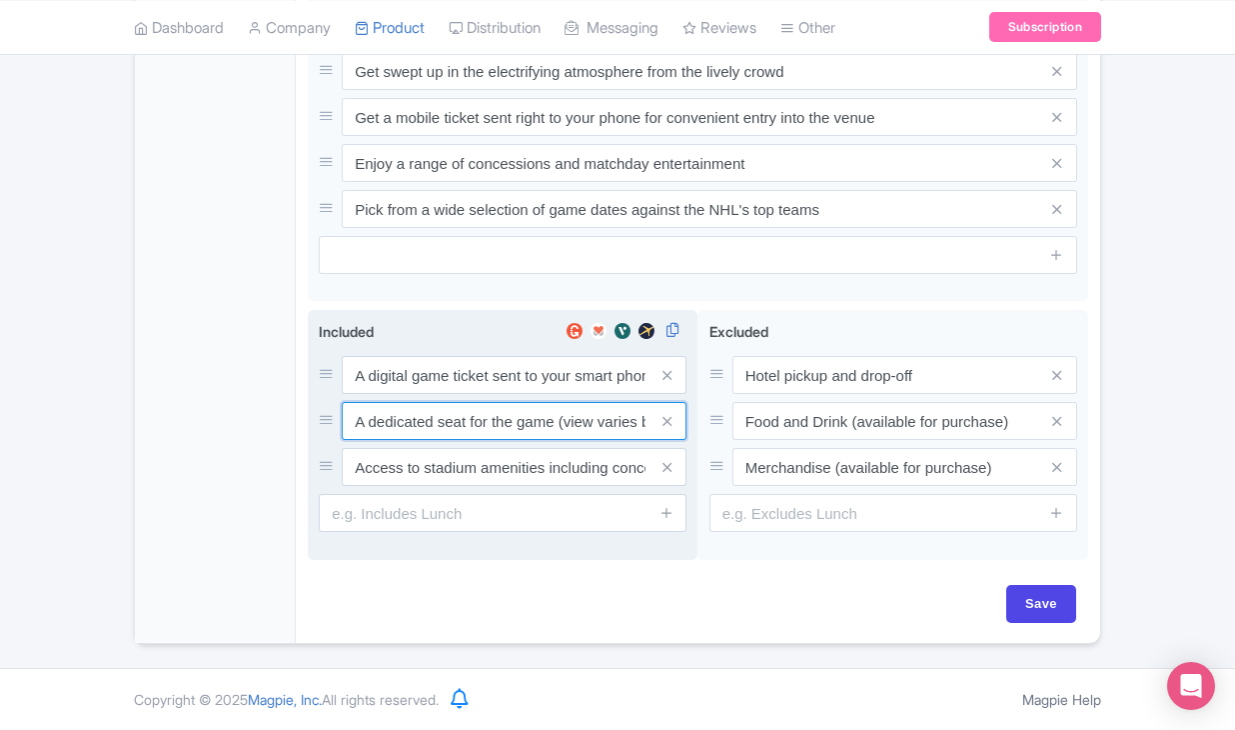
click at [426, 412] on input "A dedicated seat for the game (view varies by seat category)" at bounding box center [514, 421] width 345 height 38
click at [497, 464] on input "Access to stadium amenities including concessions and matchday activations" at bounding box center [514, 467] width 345 height 38
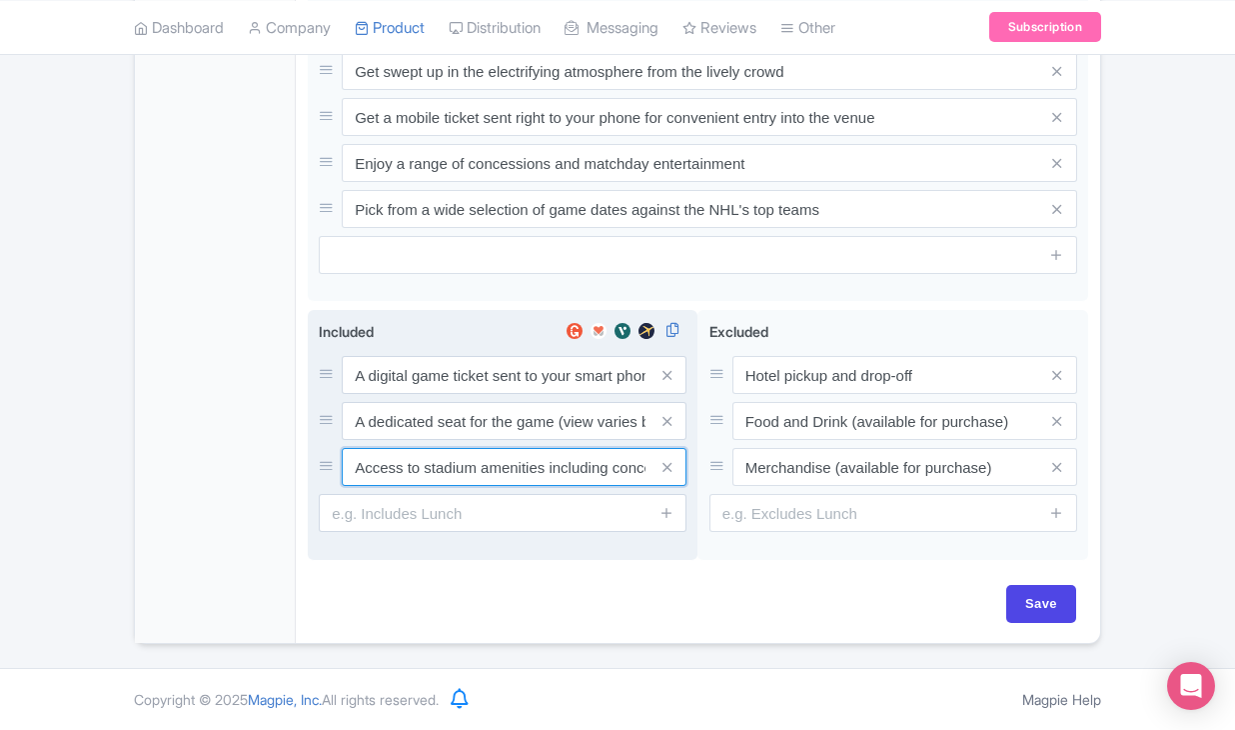
click at [497, 464] on input "Access to stadium amenities including concessions and matchday activations" at bounding box center [514, 467] width 345 height 38
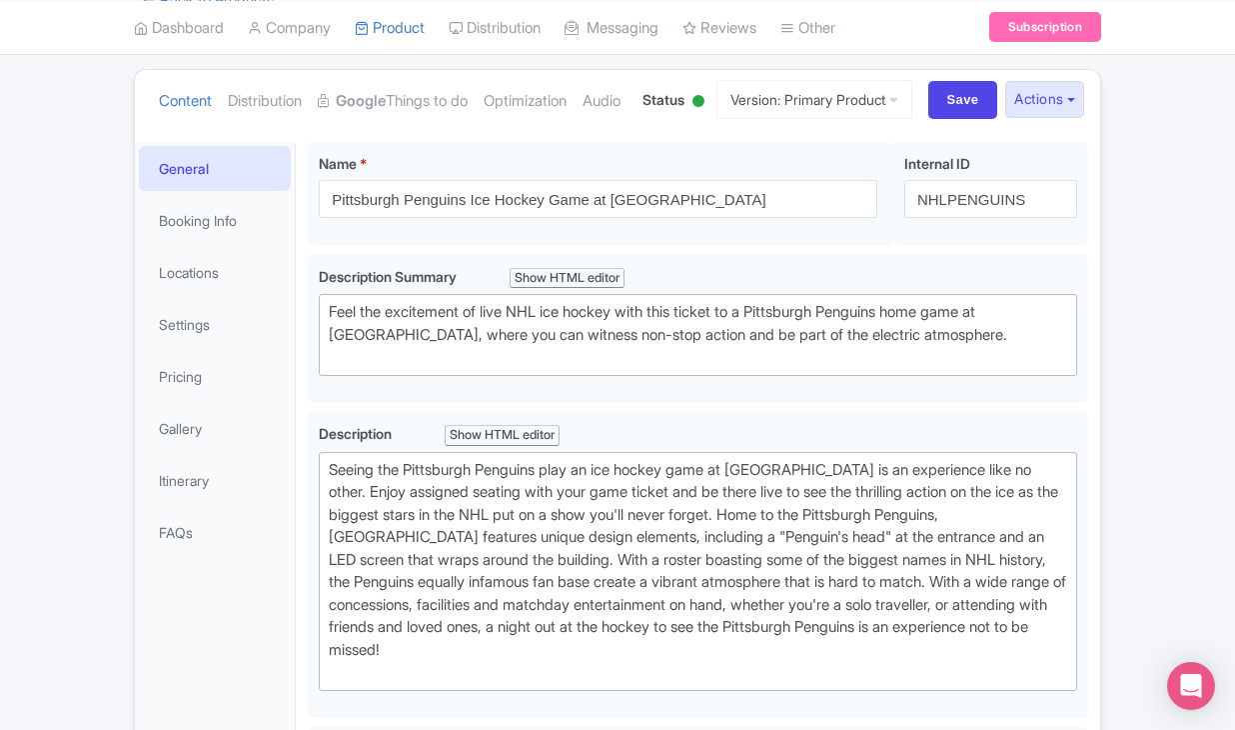
scroll to position [268, 0]
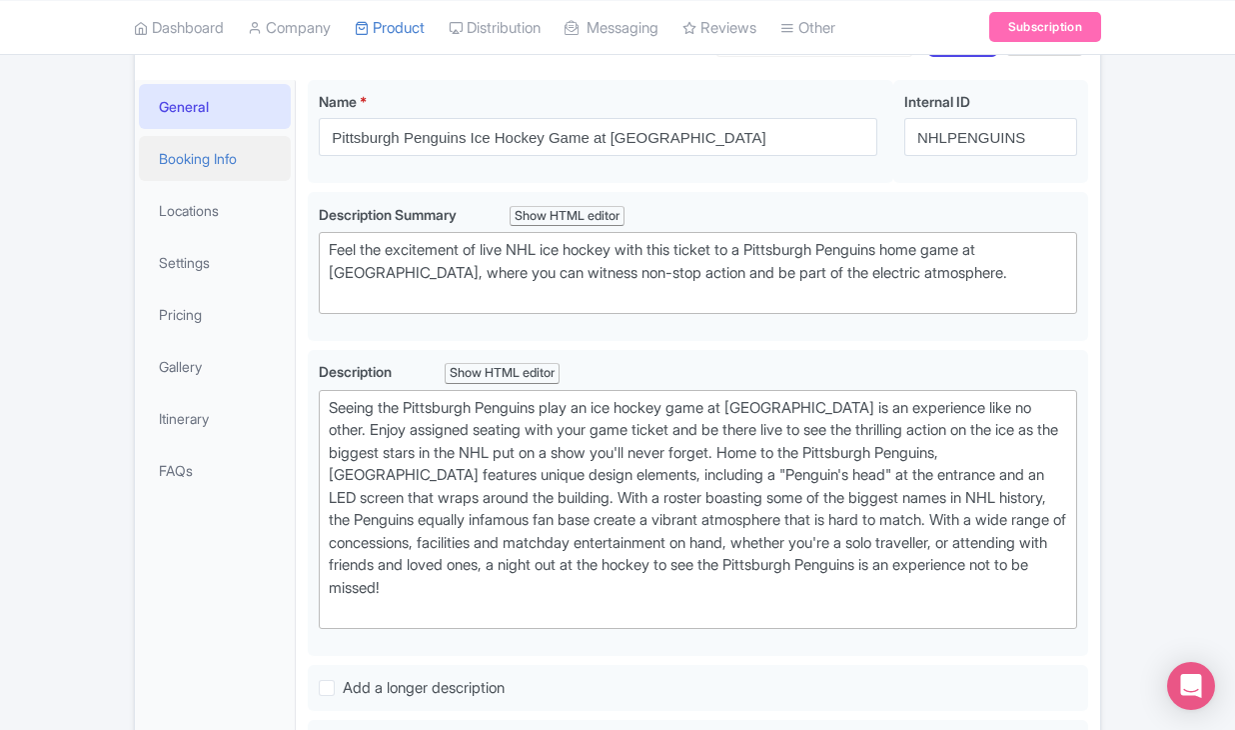
click at [250, 181] on link "Booking Info" at bounding box center [215, 158] width 152 height 45
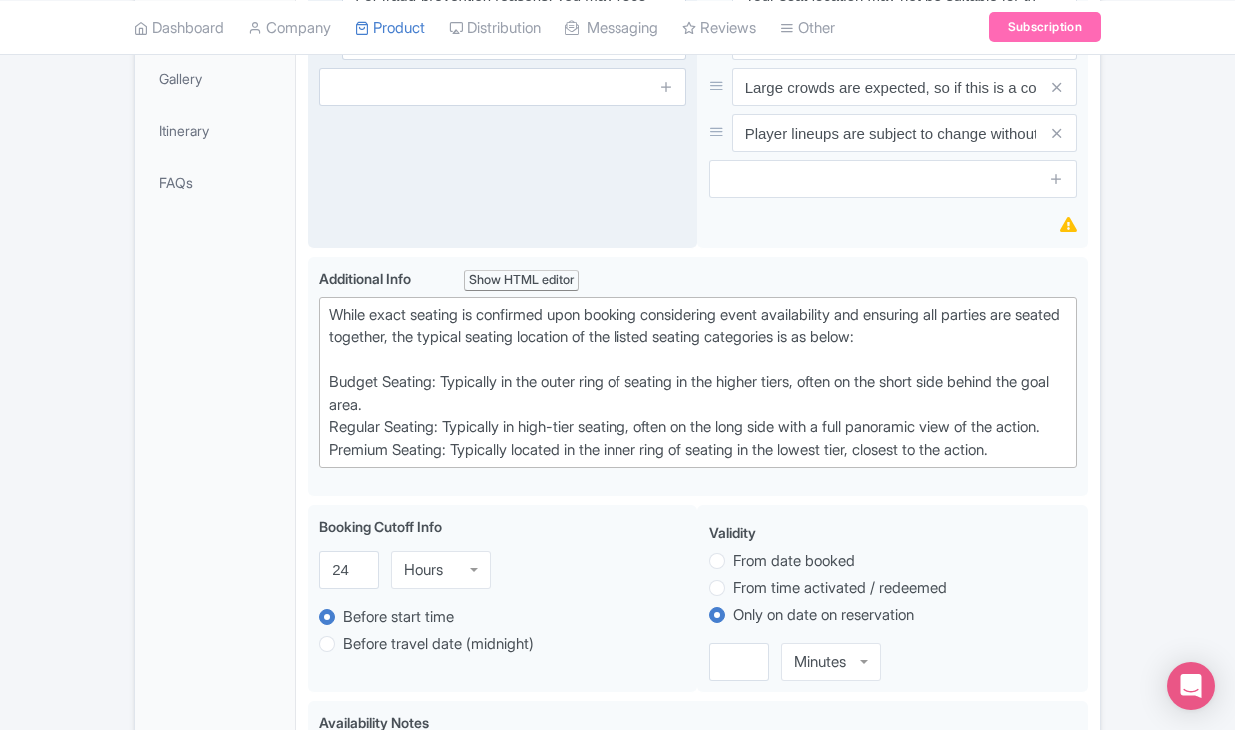
scroll to position [683, 0]
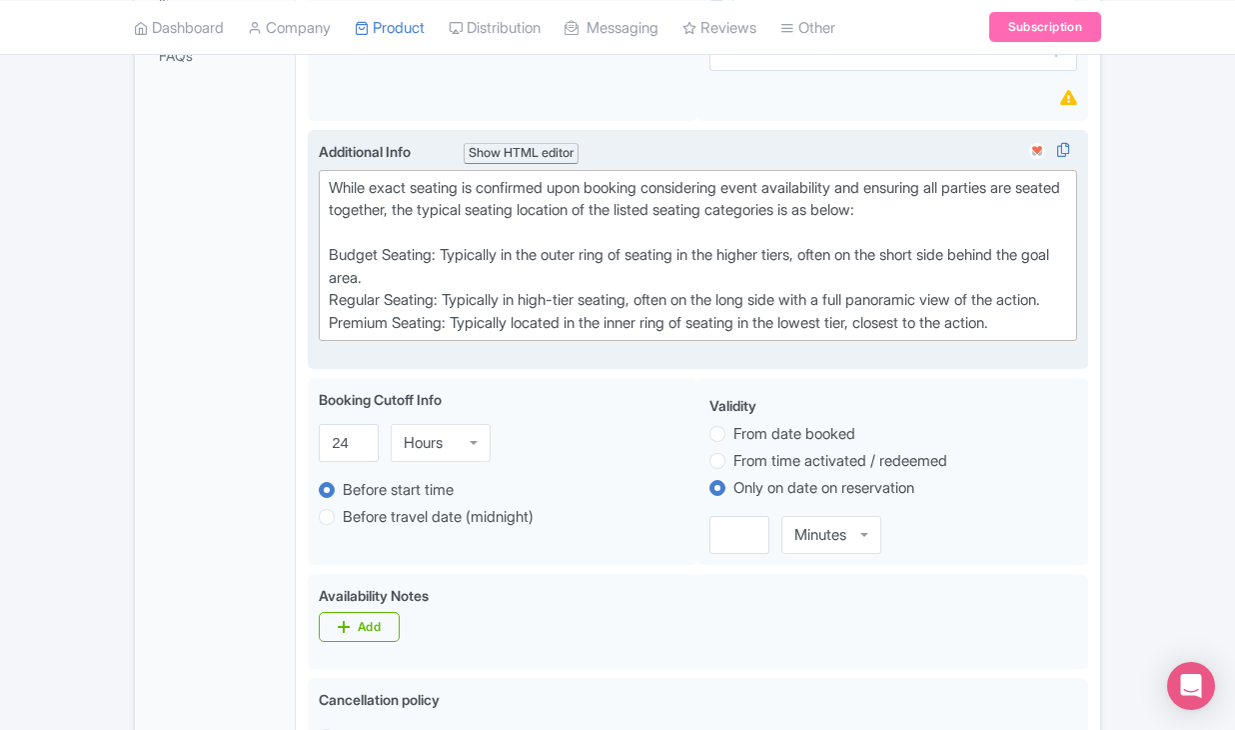
click at [330, 260] on div "While exact seating is confirmed upon booking considering event availability an…" at bounding box center [698, 256] width 739 height 158
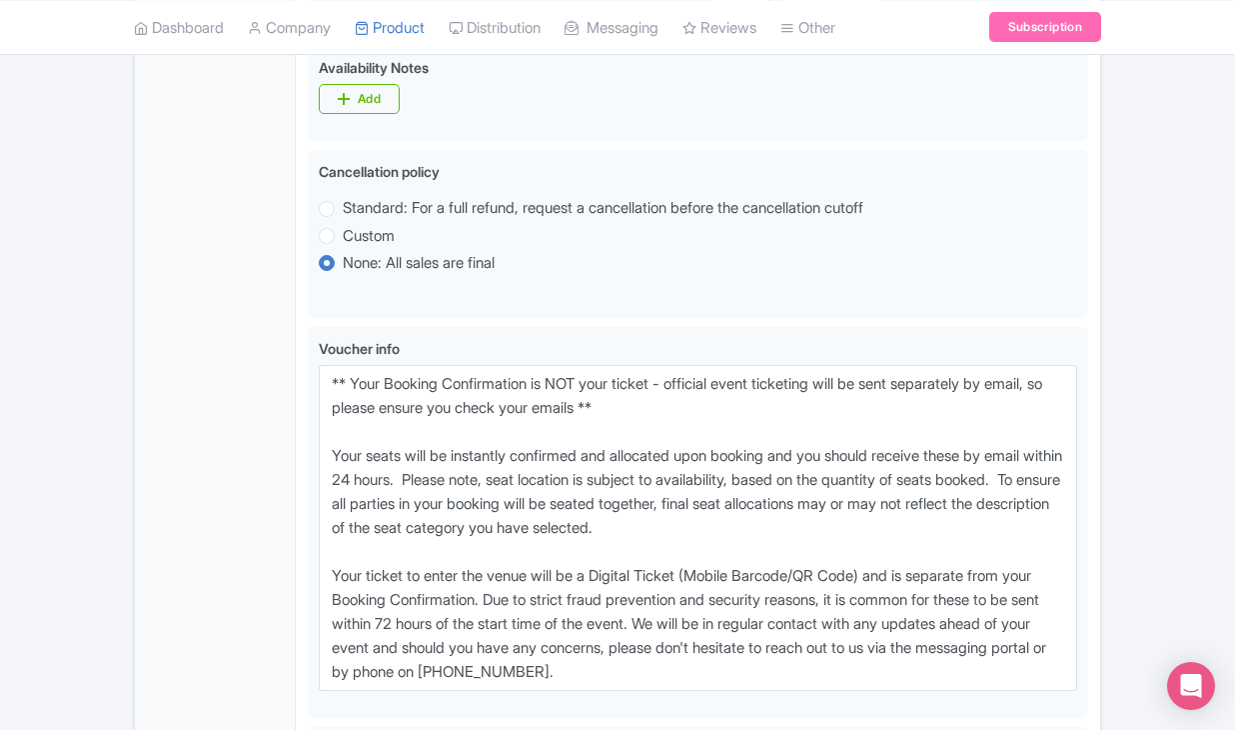
scroll to position [1299, 0]
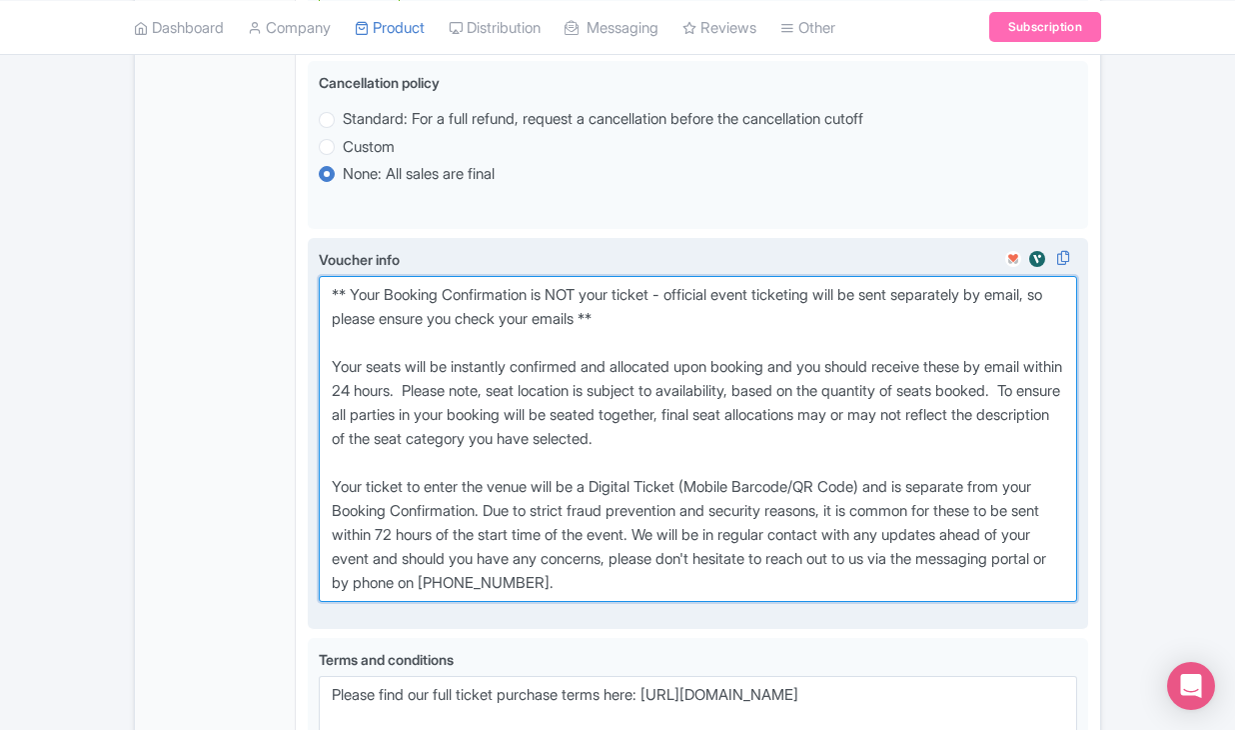
drag, startPoint x: 330, startPoint y: 385, endPoint x: 804, endPoint y: 703, distance: 570.5
click at [804, 618] on div "Voucher info i" at bounding box center [698, 433] width 759 height 369
